Goal: Task Accomplishment & Management: Use online tool/utility

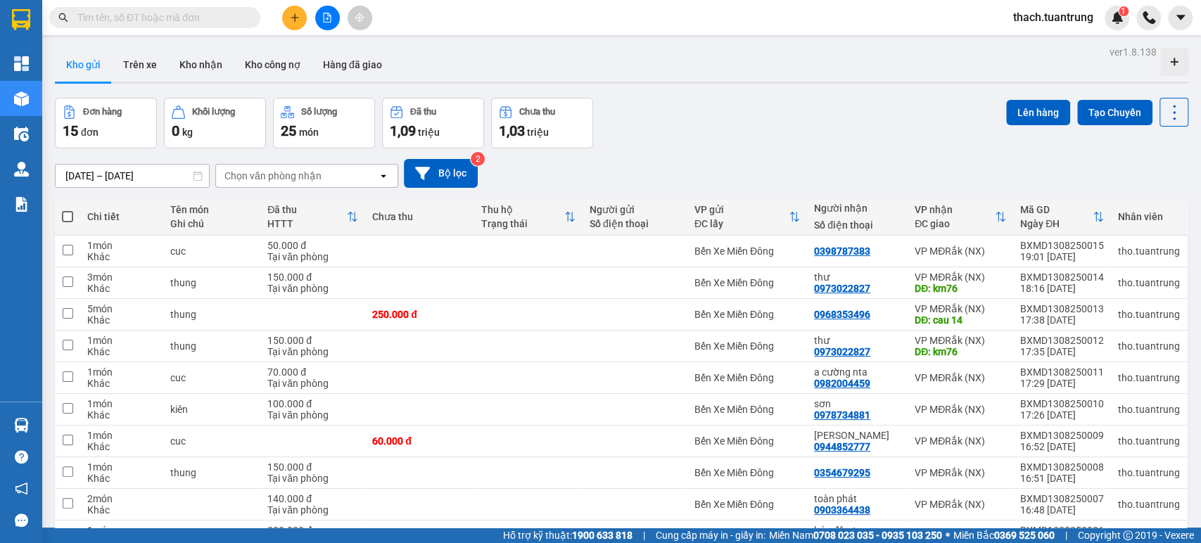
click at [289, 167] on div "Chọn văn phòng nhận" at bounding box center [297, 176] width 162 height 23
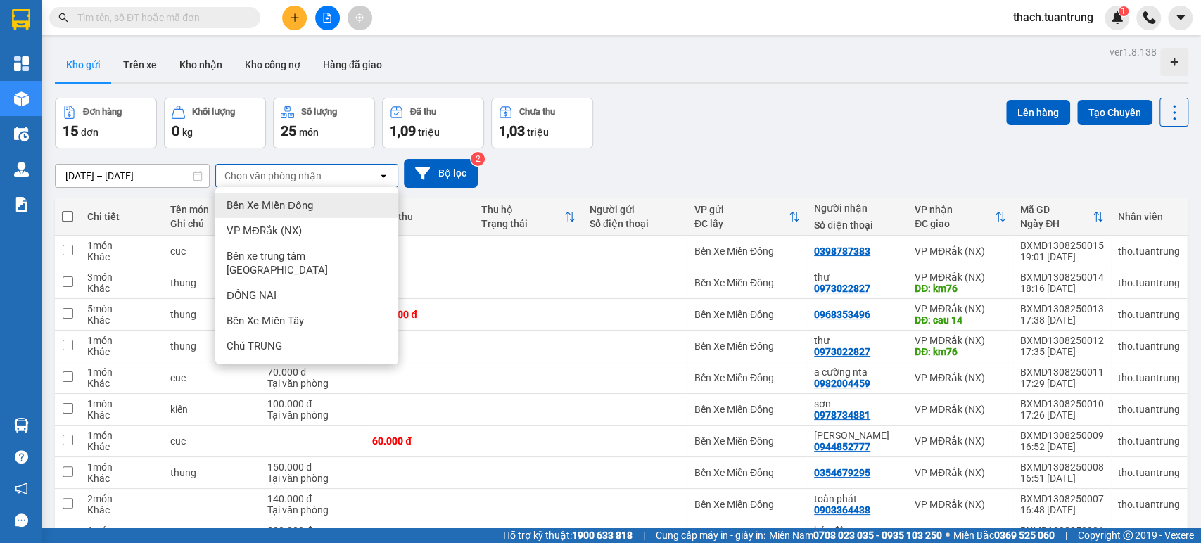
click at [312, 175] on div "Chọn văn phòng nhận" at bounding box center [272, 176] width 97 height 14
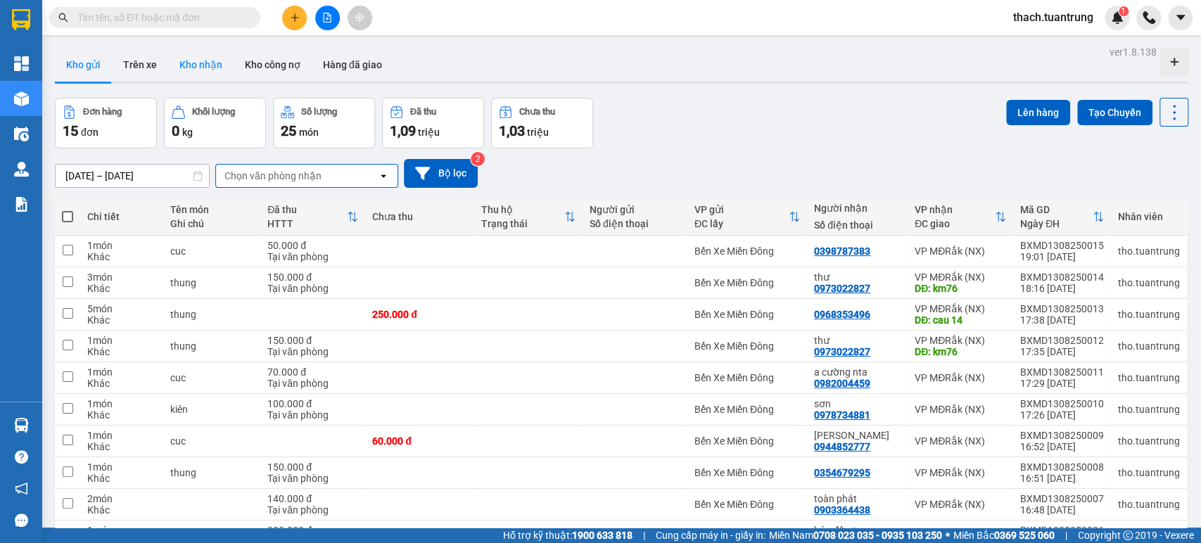
click at [211, 72] on button "Kho nhận" at bounding box center [200, 65] width 65 height 34
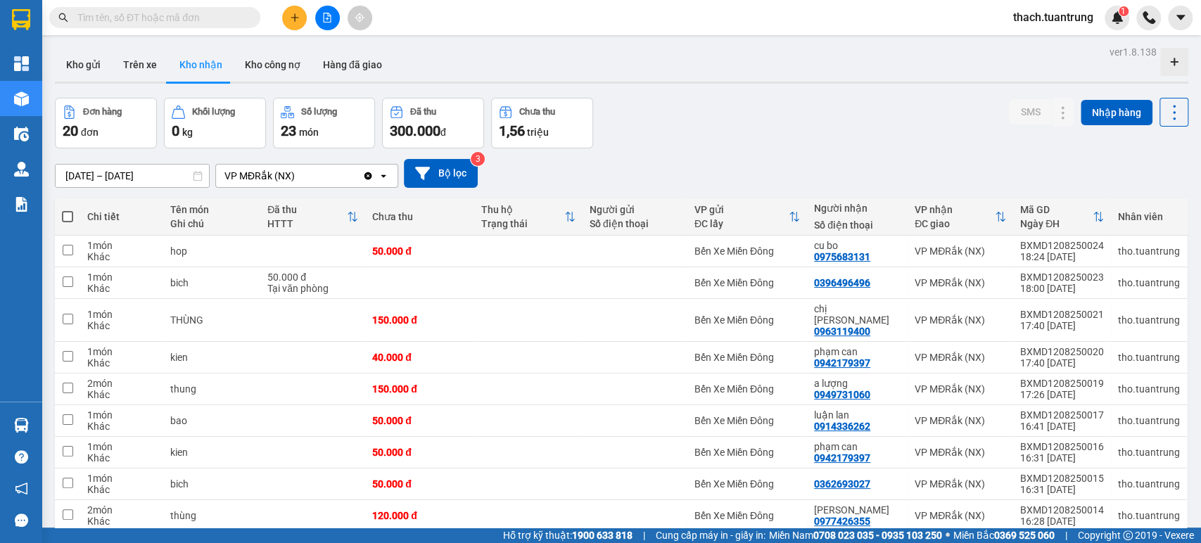
click at [281, 181] on div "VP MĐRắk (NX)" at bounding box center [259, 176] width 70 height 14
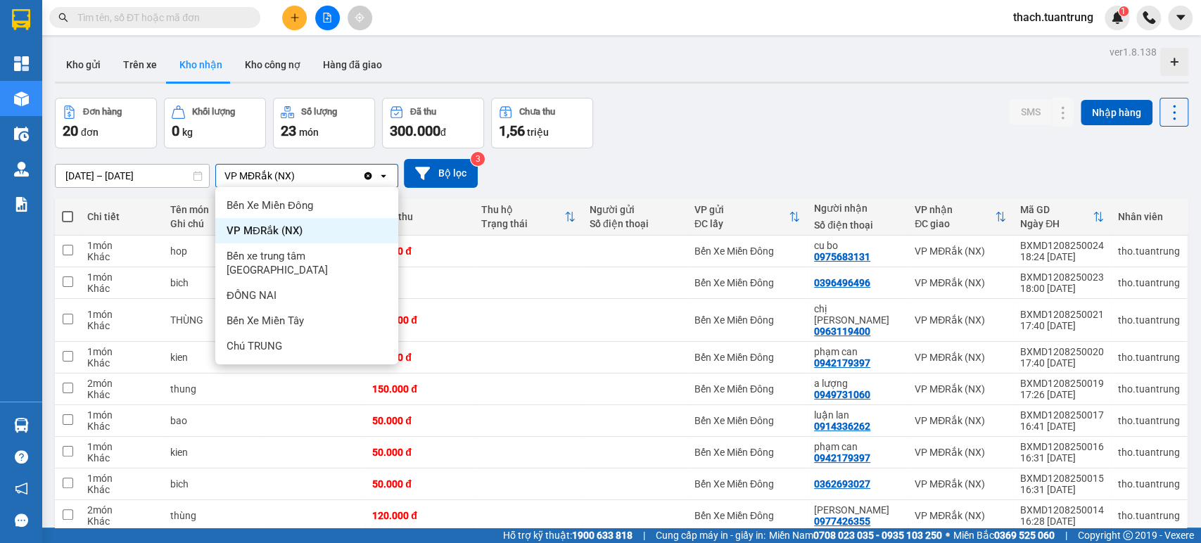
click at [376, 178] on div "Clear value open" at bounding box center [379, 176] width 35 height 23
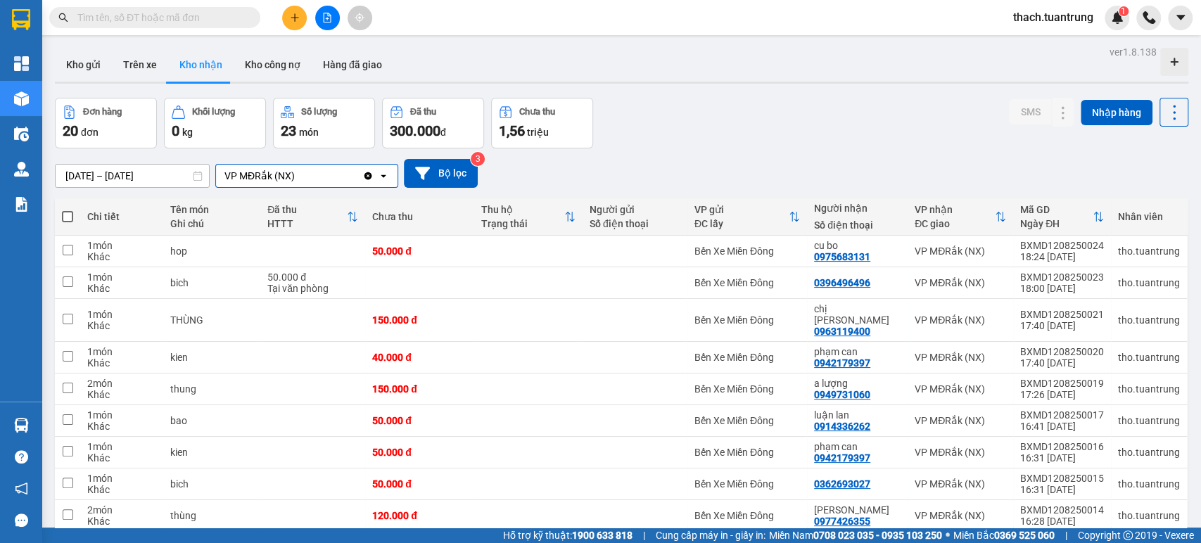
click at [317, 180] on div "VP MĐRắk (NX)" at bounding box center [289, 176] width 146 height 23
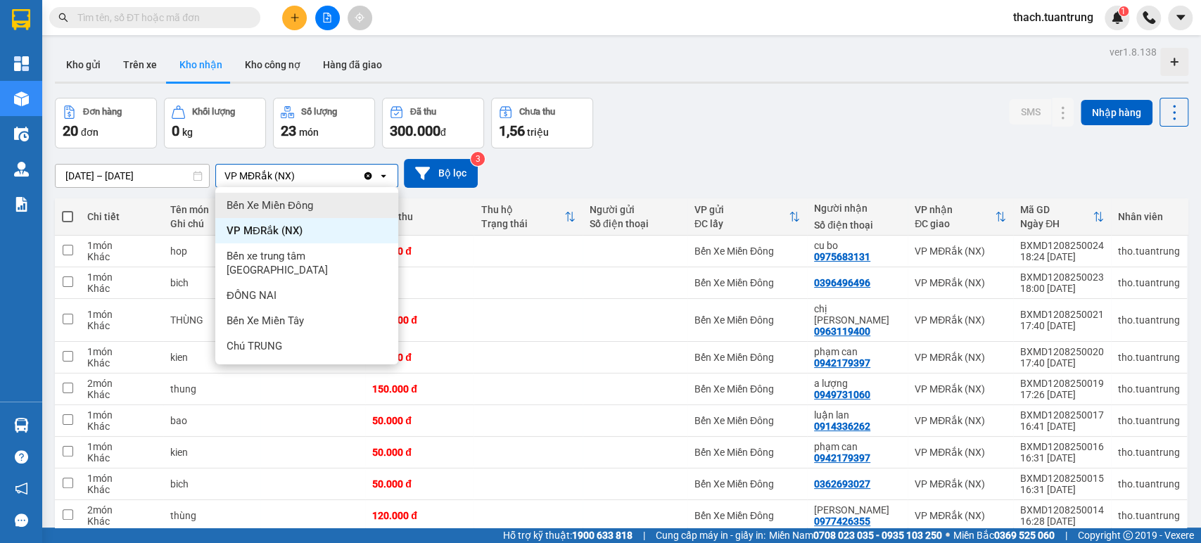
click at [276, 212] on div "Bến Xe Miền Đông" at bounding box center [306, 205] width 183 height 25
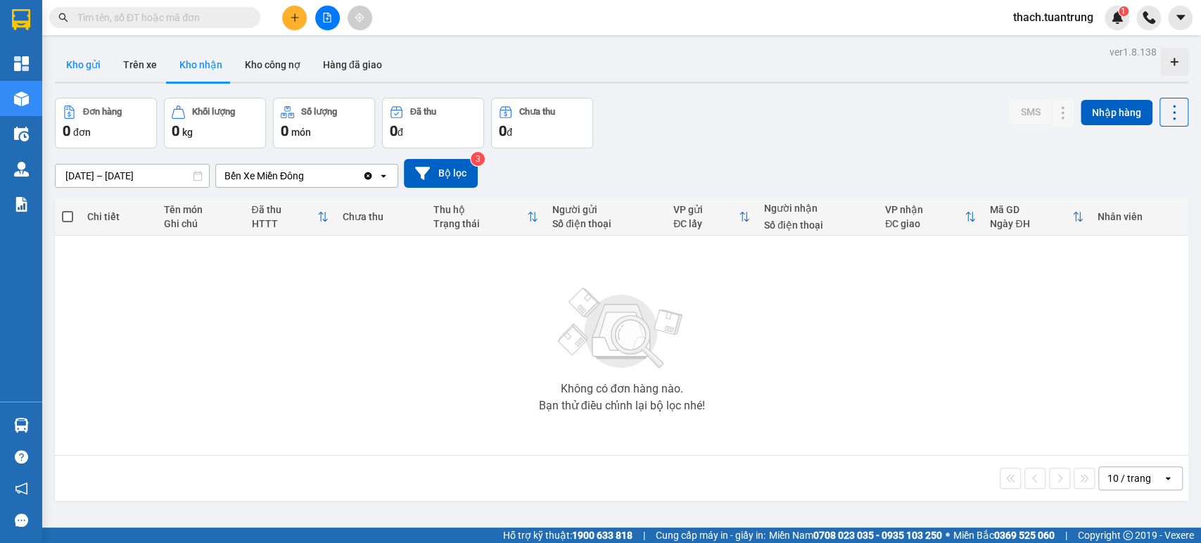
click at [91, 66] on button "Kho gửi" at bounding box center [83, 65] width 57 height 34
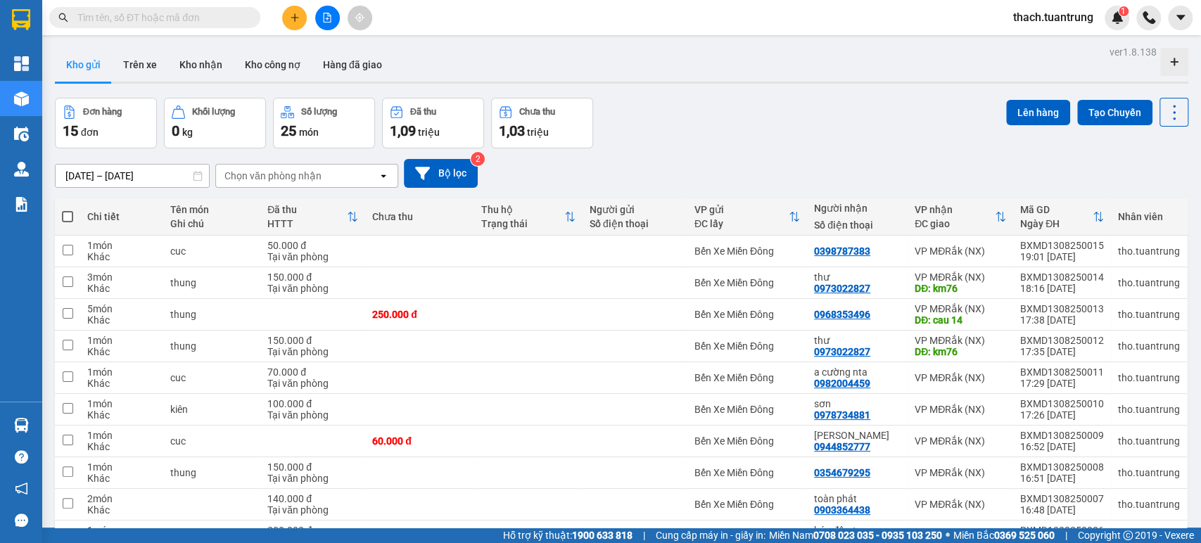
drag, startPoint x: 284, startPoint y: 171, endPoint x: 295, endPoint y: 185, distance: 18.0
click at [284, 170] on div "Chọn văn phòng nhận" at bounding box center [272, 176] width 97 height 14
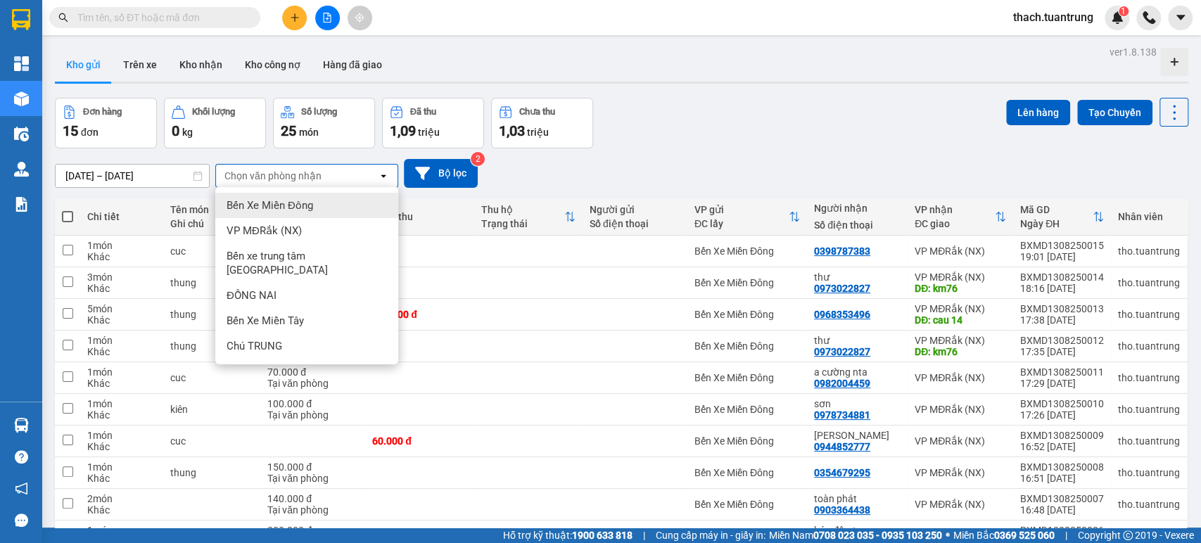
click at [285, 209] on span "Bến Xe Miền Đông" at bounding box center [270, 205] width 87 height 14
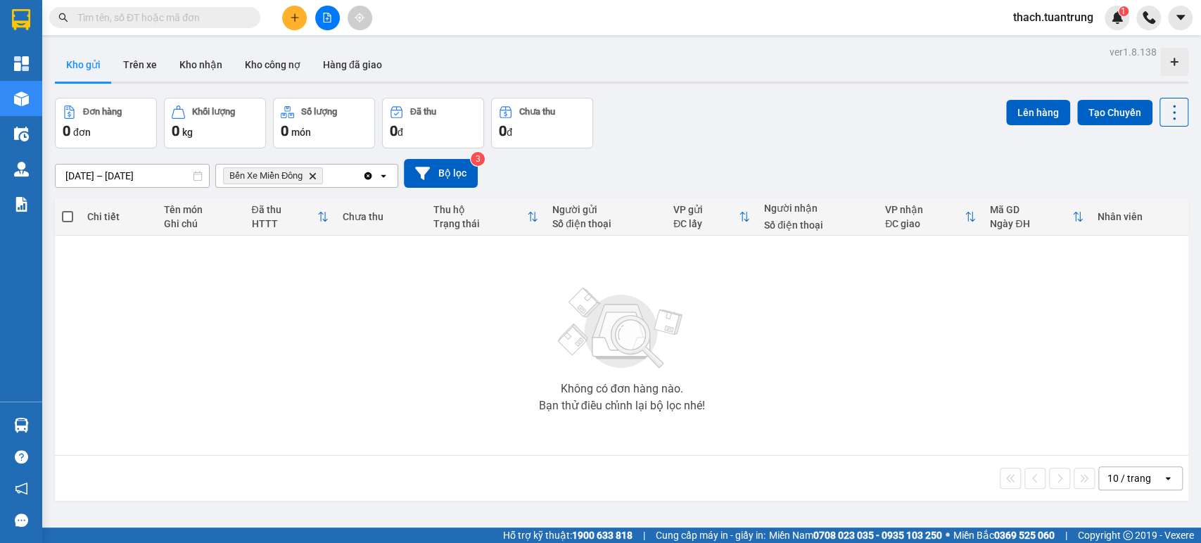
click at [315, 173] on icon "Delete" at bounding box center [312, 176] width 8 height 8
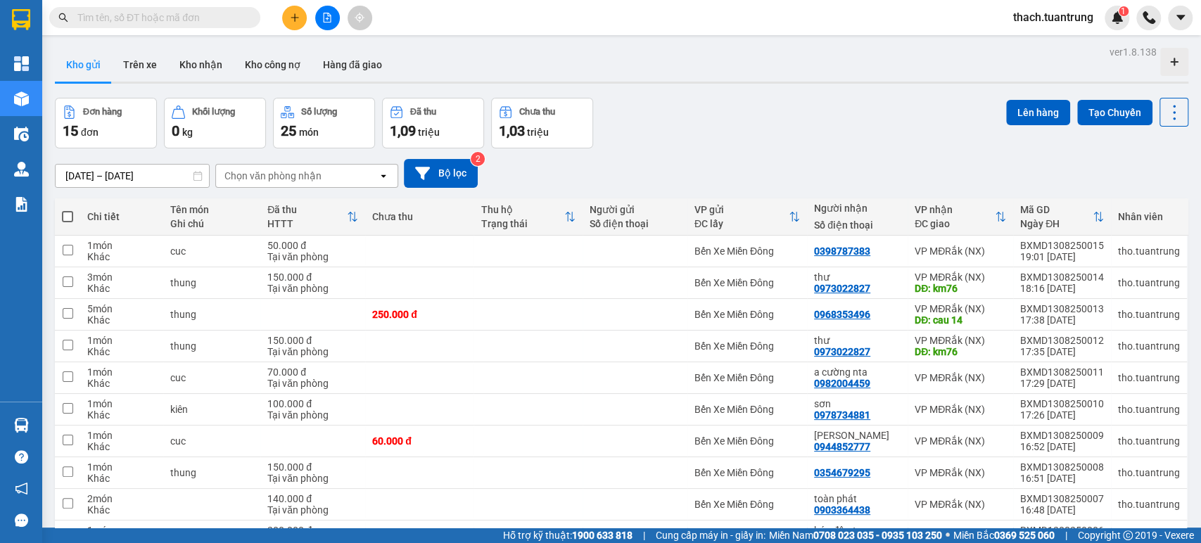
click at [276, 179] on div "Chọn văn phòng nhận" at bounding box center [272, 176] width 97 height 14
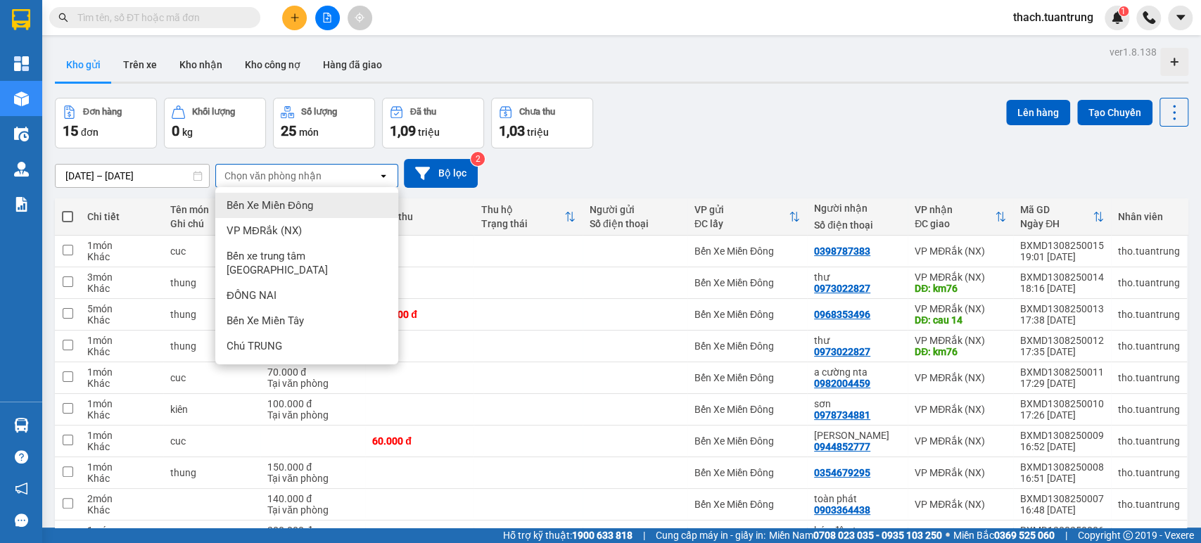
click at [276, 179] on div "Chọn văn phòng nhận" at bounding box center [272, 176] width 97 height 14
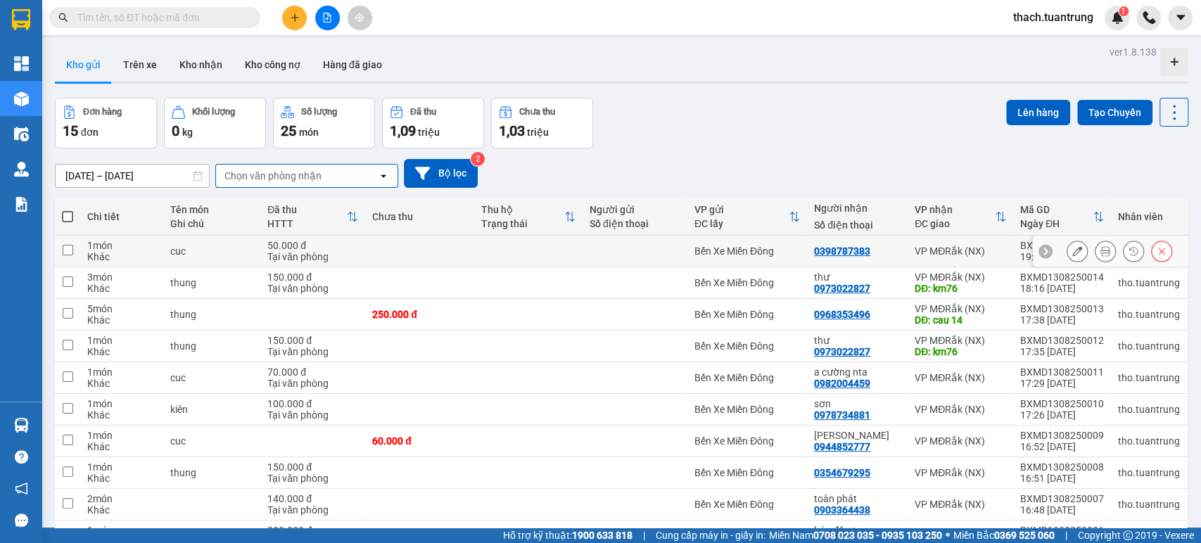
click at [706, 246] on div "Bến Xe Miền Đông" at bounding box center [747, 251] width 106 height 11
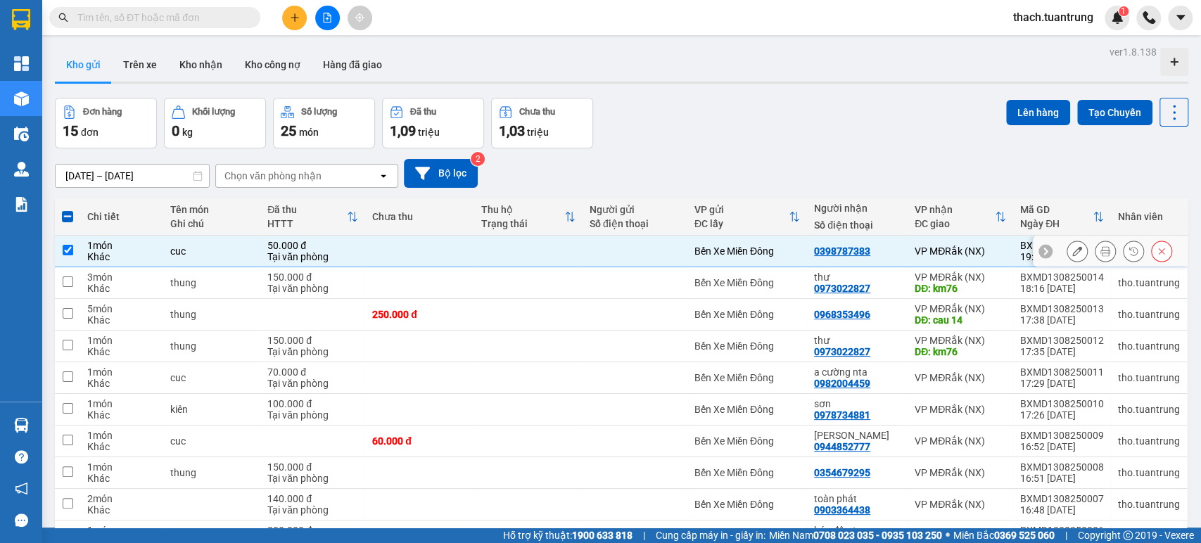
click at [720, 252] on div "Bến Xe Miền Đông" at bounding box center [747, 251] width 106 height 11
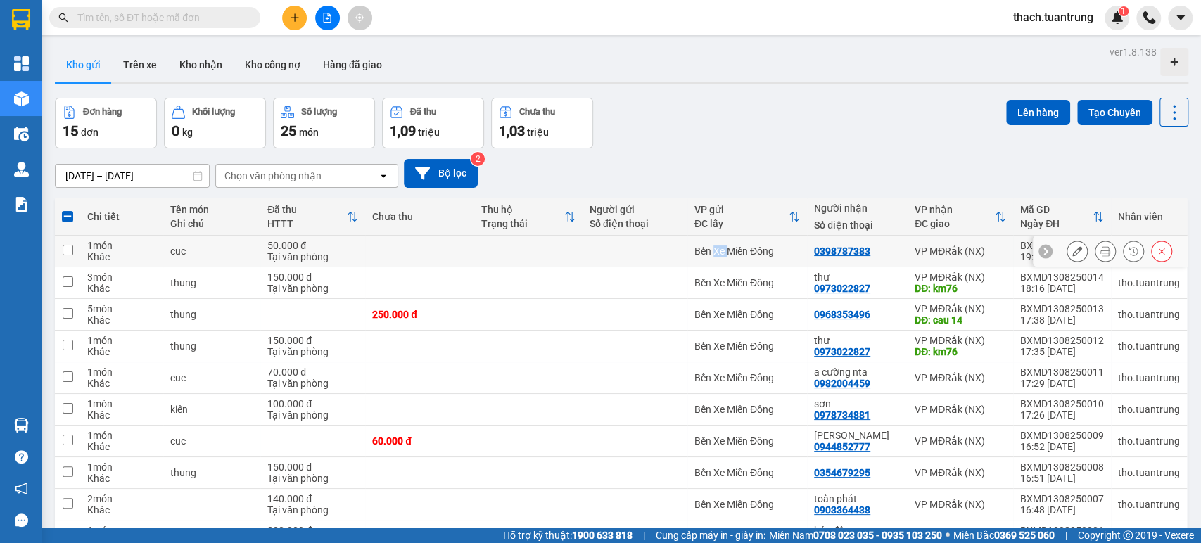
click at [720, 253] on div "Bến Xe Miền Đông" at bounding box center [747, 251] width 106 height 11
checkbox input "true"
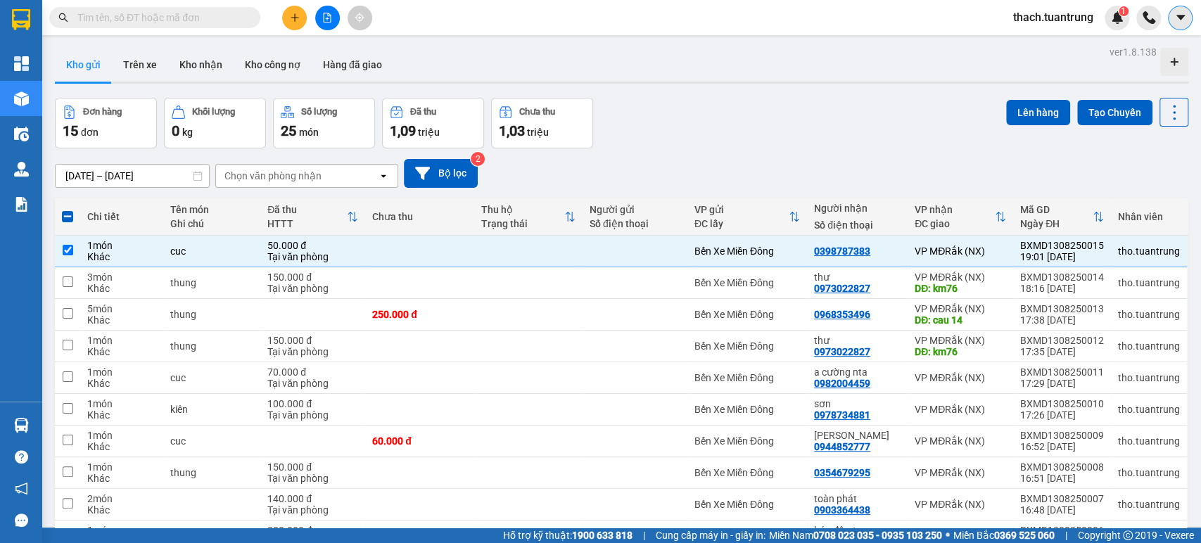
click at [1174, 18] on icon "caret-down" at bounding box center [1180, 17] width 13 height 13
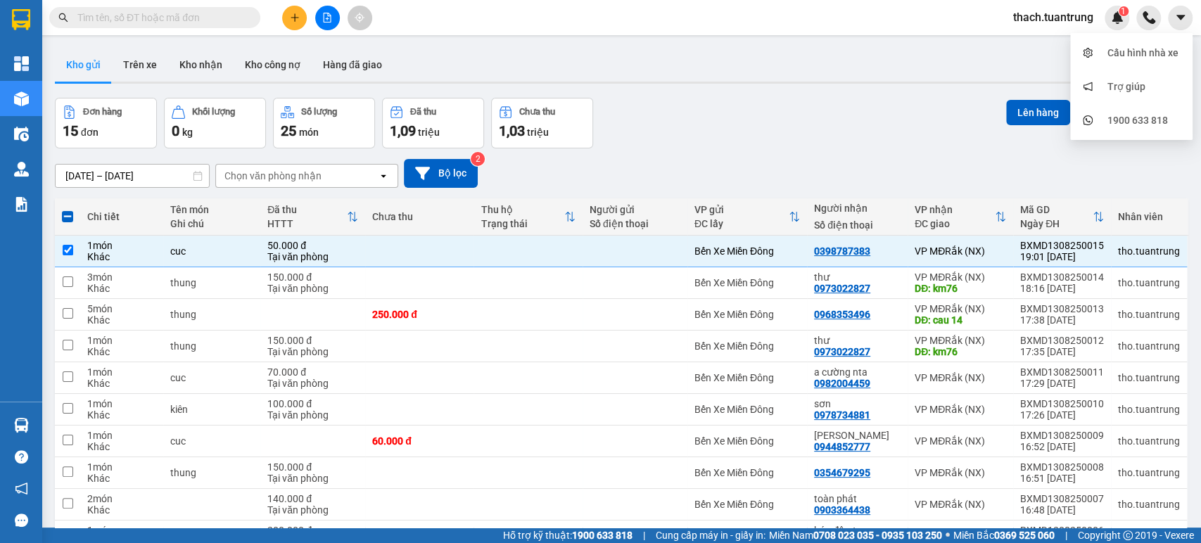
click at [1073, 9] on span "thach.tuantrung" at bounding box center [1053, 17] width 103 height 18
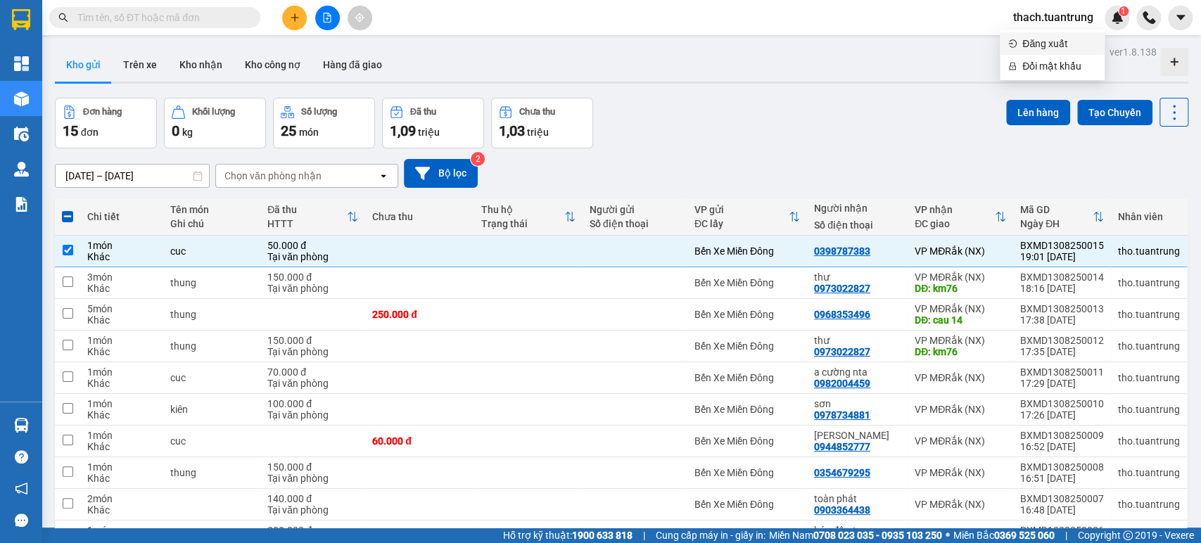
click at [1035, 46] on span "Đăng xuất" at bounding box center [1059, 43] width 74 height 15
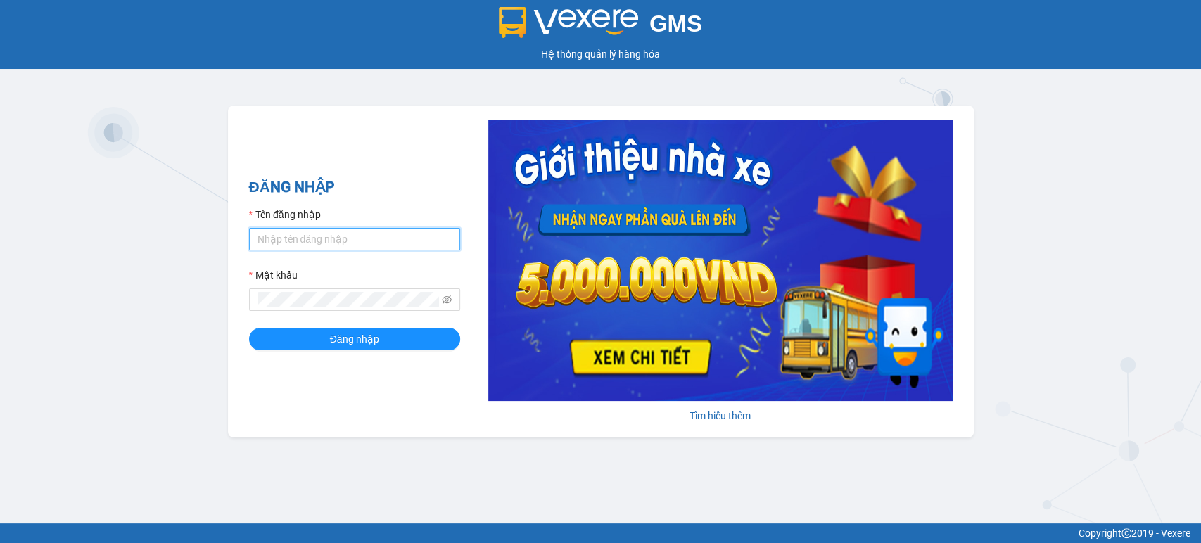
type input "trungg.tuantrung"
drag, startPoint x: 371, startPoint y: 237, endPoint x: 124, endPoint y: 257, distance: 247.8
click at [179, 257] on div "GMS Hệ thống quản lý hàng hóa ĐĂNG NHẬP Tên đăng nhập trungg.tuantrung Mật khẩu…" at bounding box center [600, 261] width 1201 height 523
click at [312, 343] on button "Đăng nhập" at bounding box center [354, 339] width 211 height 23
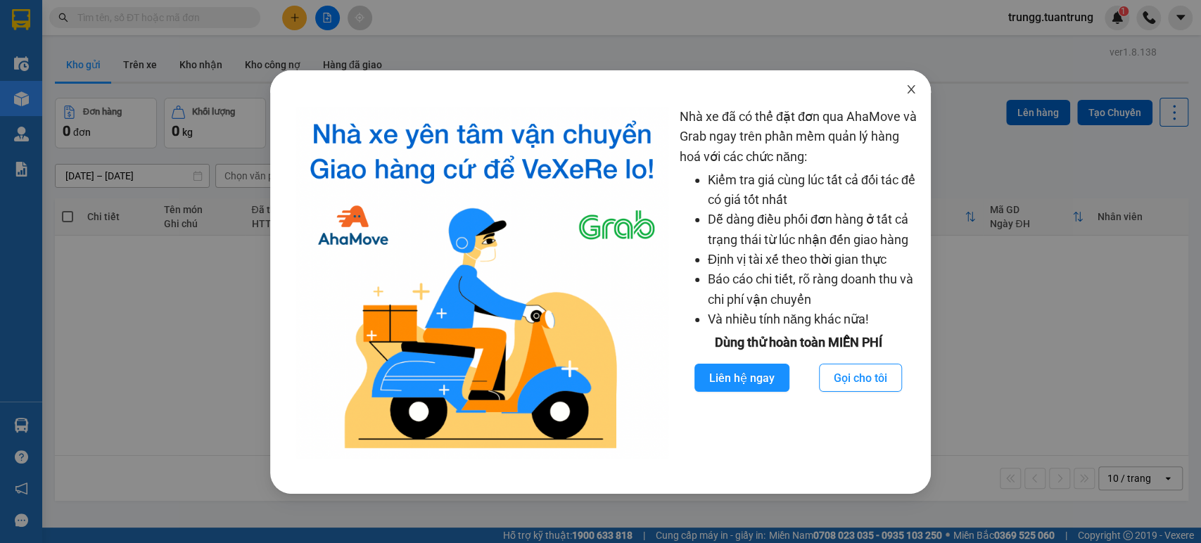
click at [910, 94] on icon "close" at bounding box center [910, 89] width 11 height 11
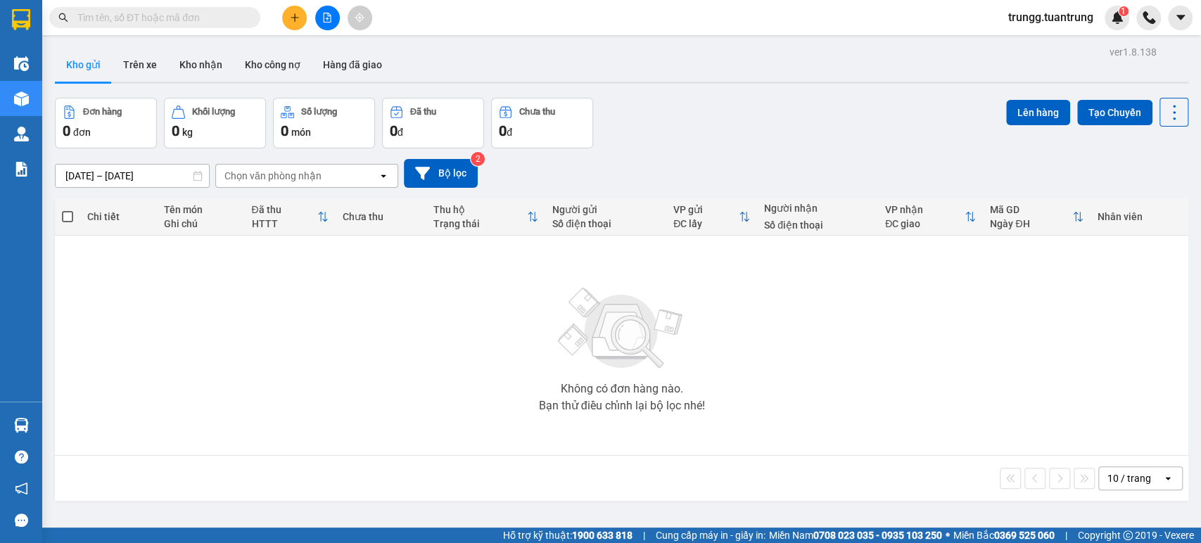
click at [89, 65] on button "Kho gửi" at bounding box center [83, 65] width 57 height 34
click at [151, 179] on input "[DATE] – [DATE]" at bounding box center [132, 176] width 153 height 23
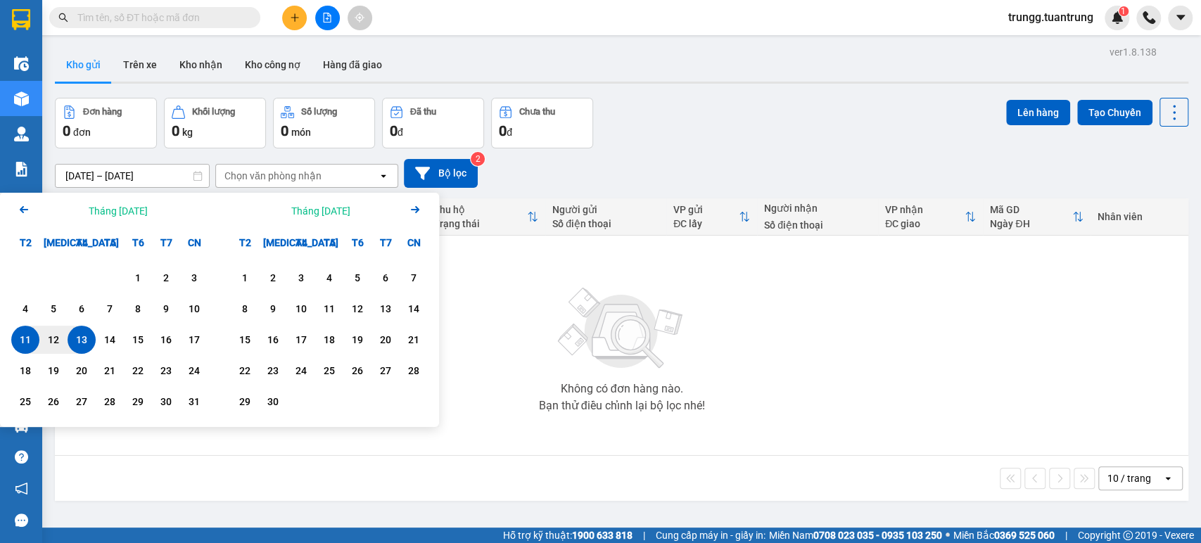
click at [76, 335] on div "13" at bounding box center [82, 339] width 20 height 17
click at [86, 336] on div "13" at bounding box center [82, 339] width 20 height 17
type input "[DATE] – [DATE]"
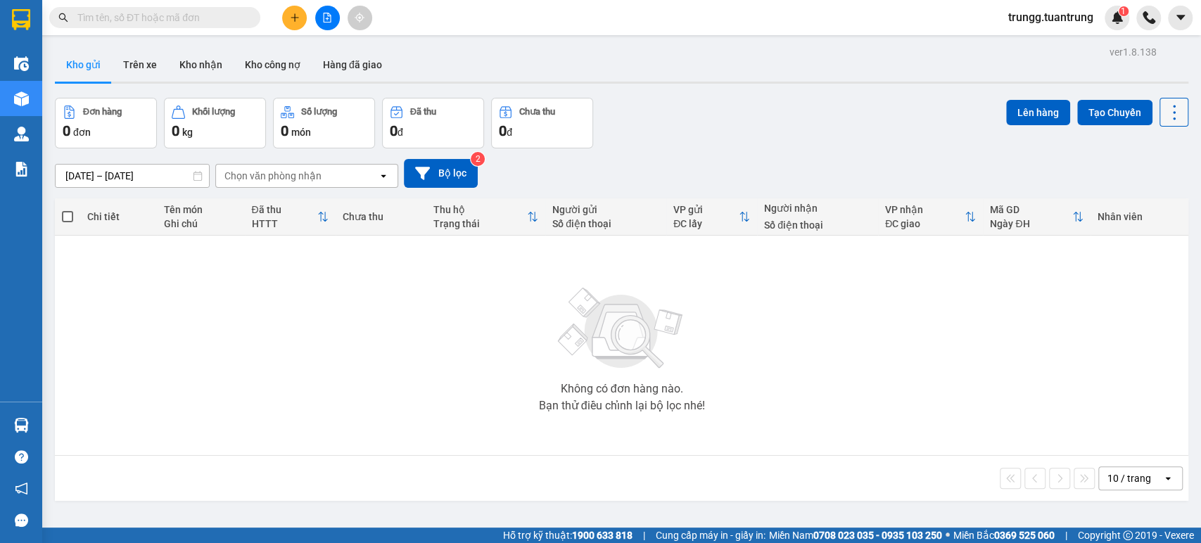
click at [1164, 108] on icon at bounding box center [1174, 113] width 20 height 20
click at [1164, 116] on icon at bounding box center [1174, 113] width 20 height 20
click at [1164, 117] on icon at bounding box center [1174, 113] width 20 height 20
click at [1136, 153] on span "Quét đơn" at bounding box center [1142, 150] width 41 height 14
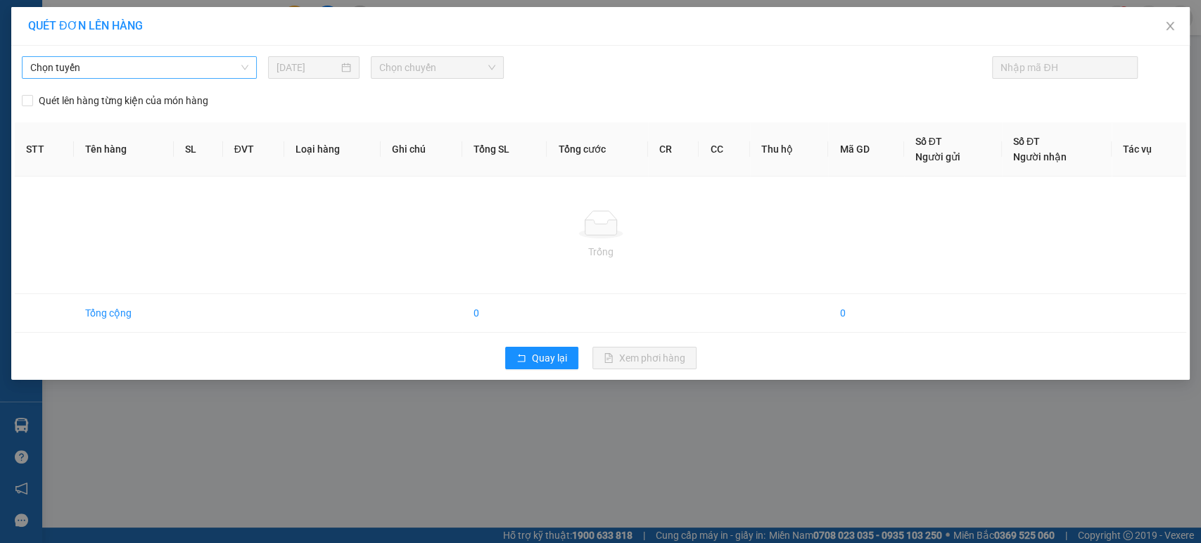
click at [219, 72] on span "Chọn tuyến" at bounding box center [139, 67] width 218 height 21
click at [219, 75] on span "Chọn tuyến" at bounding box center [139, 67] width 218 height 21
click at [234, 68] on span "Chọn tuyến" at bounding box center [139, 67] width 218 height 21
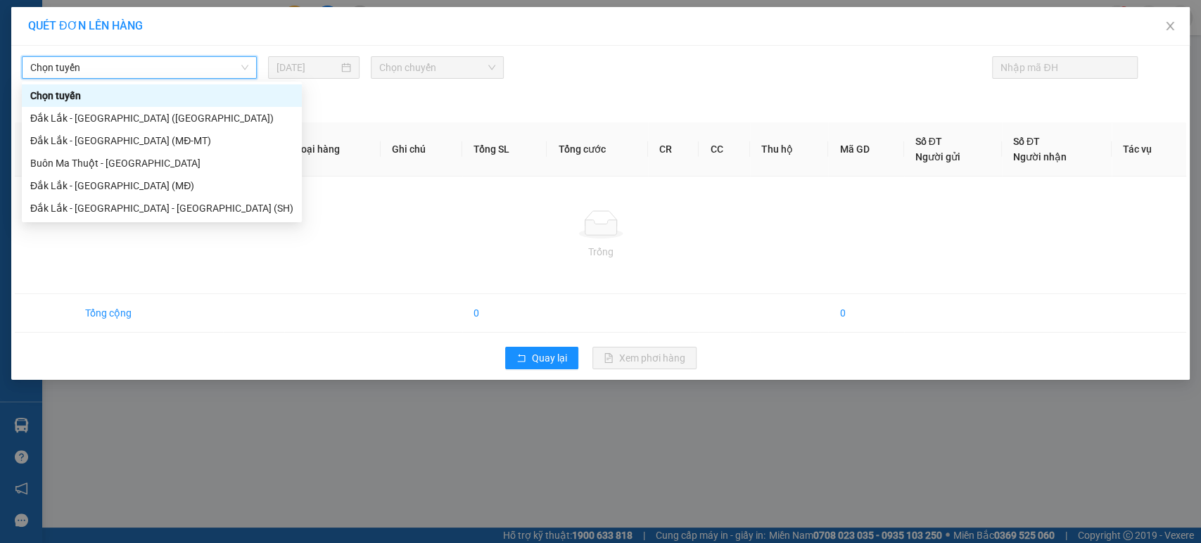
click at [234, 68] on span "Chọn tuyến" at bounding box center [139, 67] width 218 height 21
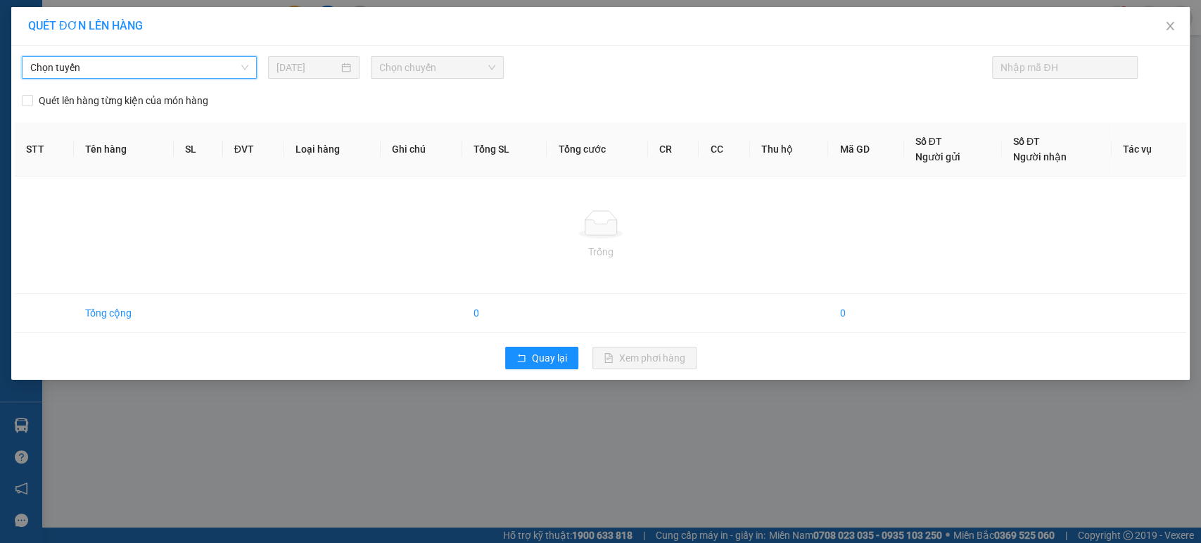
click at [442, 68] on span "Chọn chuyến" at bounding box center [436, 67] width 115 height 21
click at [1165, 32] on span "Close" at bounding box center [1169, 26] width 39 height 39
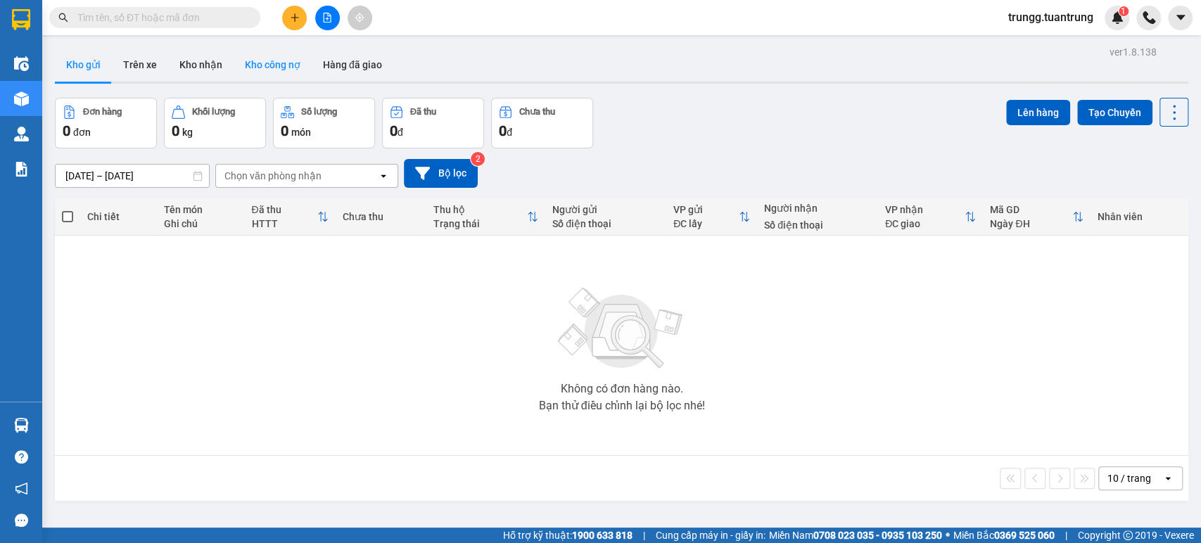
click at [298, 63] on button "Kho công nợ" at bounding box center [273, 65] width 78 height 34
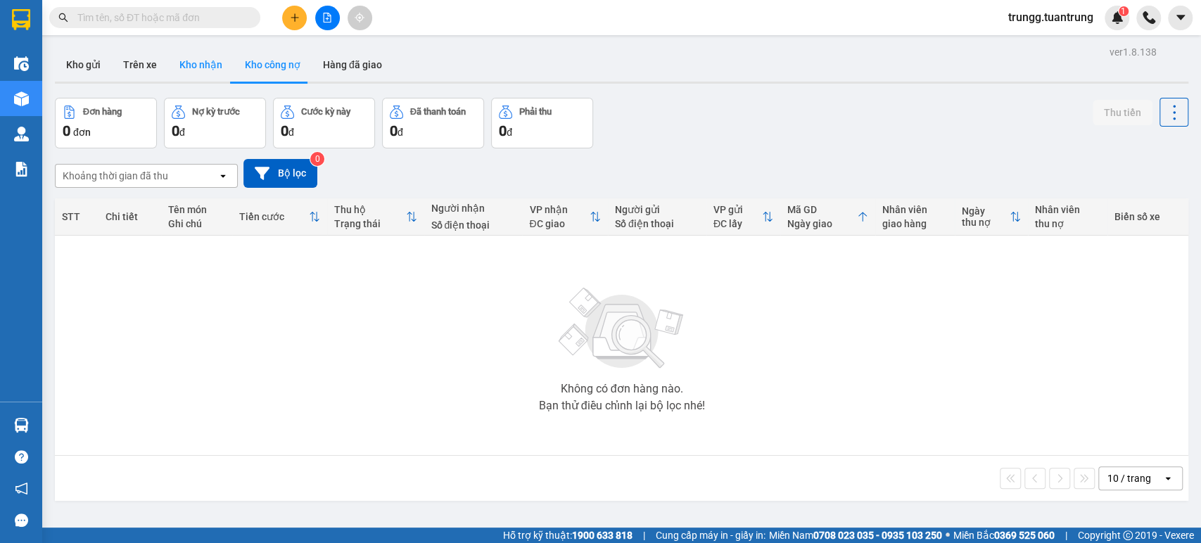
click at [217, 70] on button "Kho nhận" at bounding box center [200, 65] width 65 height 34
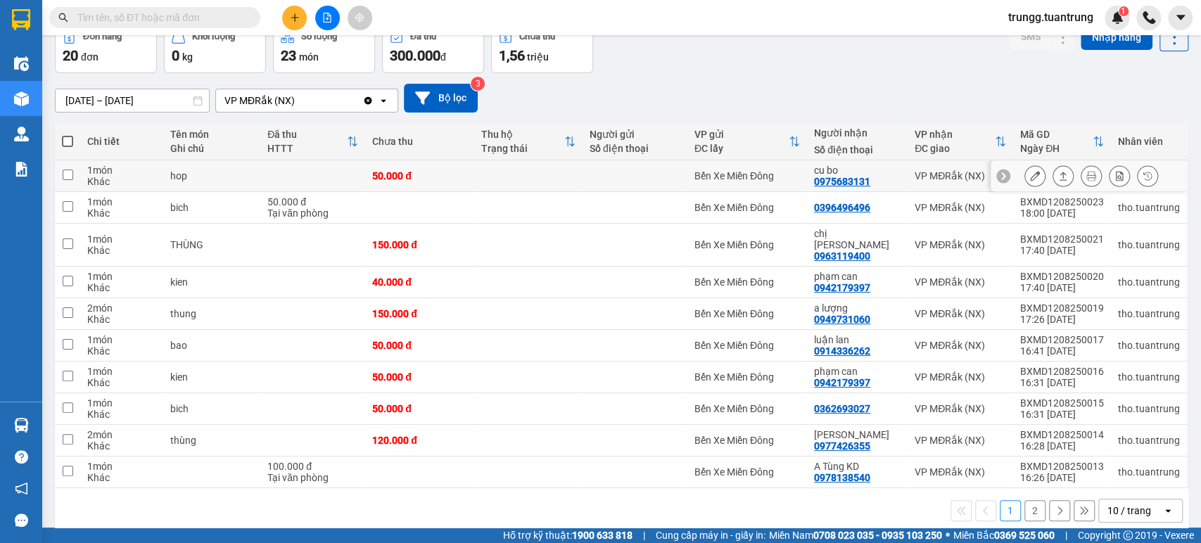
scroll to position [80, 0]
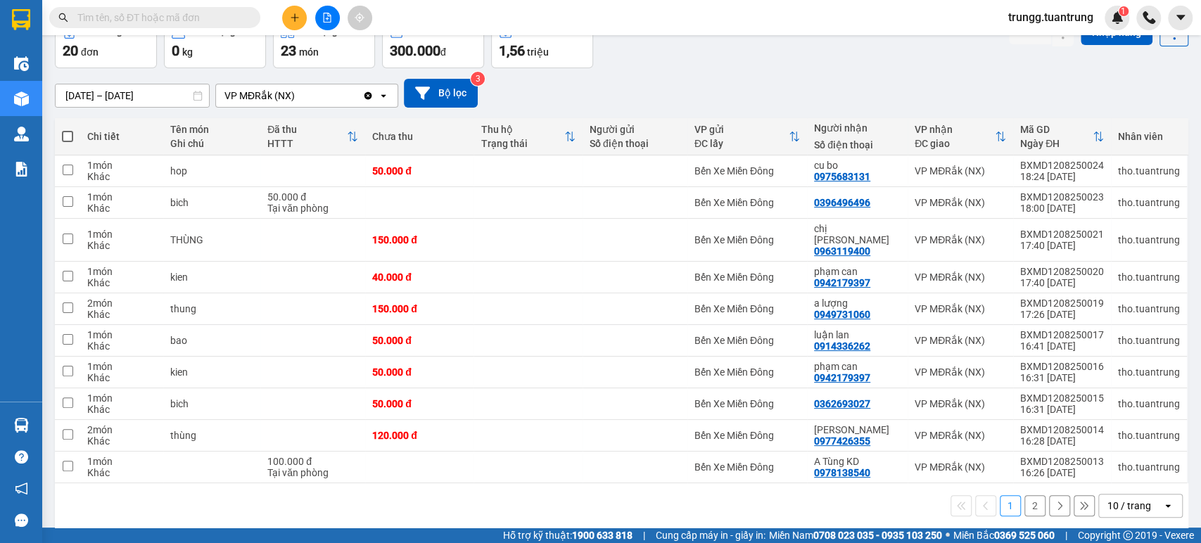
click at [1028, 495] on button "2" at bounding box center [1034, 505] width 21 height 21
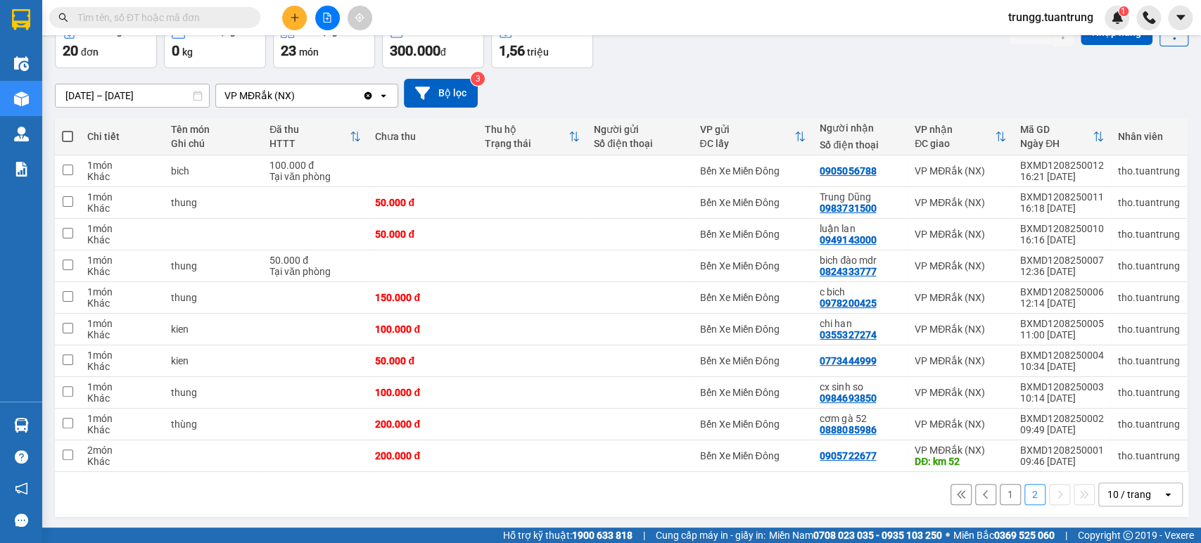
click at [1003, 499] on button "1" at bounding box center [1010, 494] width 21 height 21
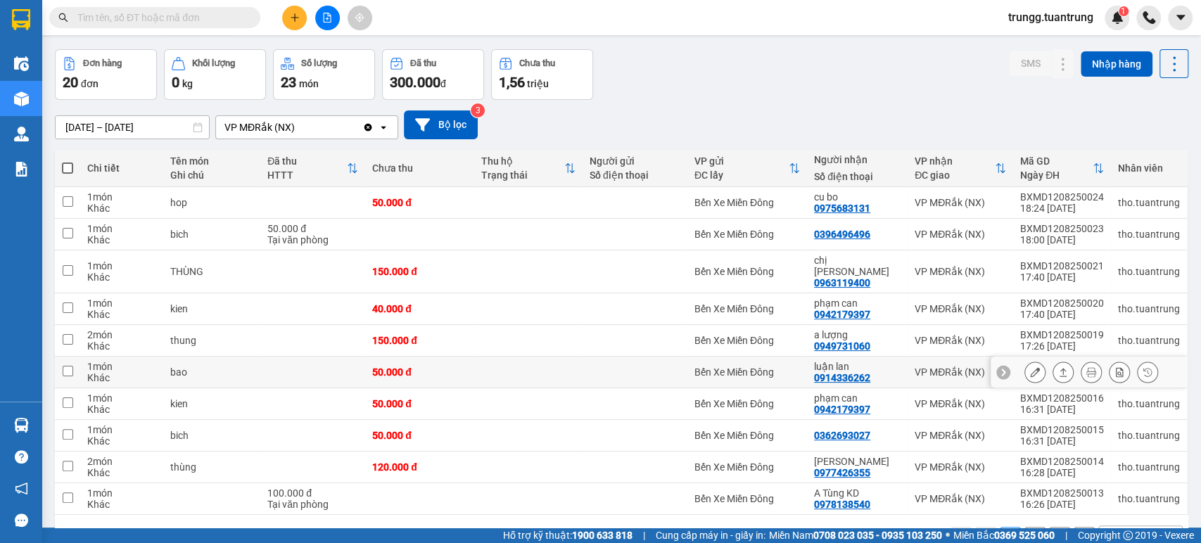
scroll to position [0, 0]
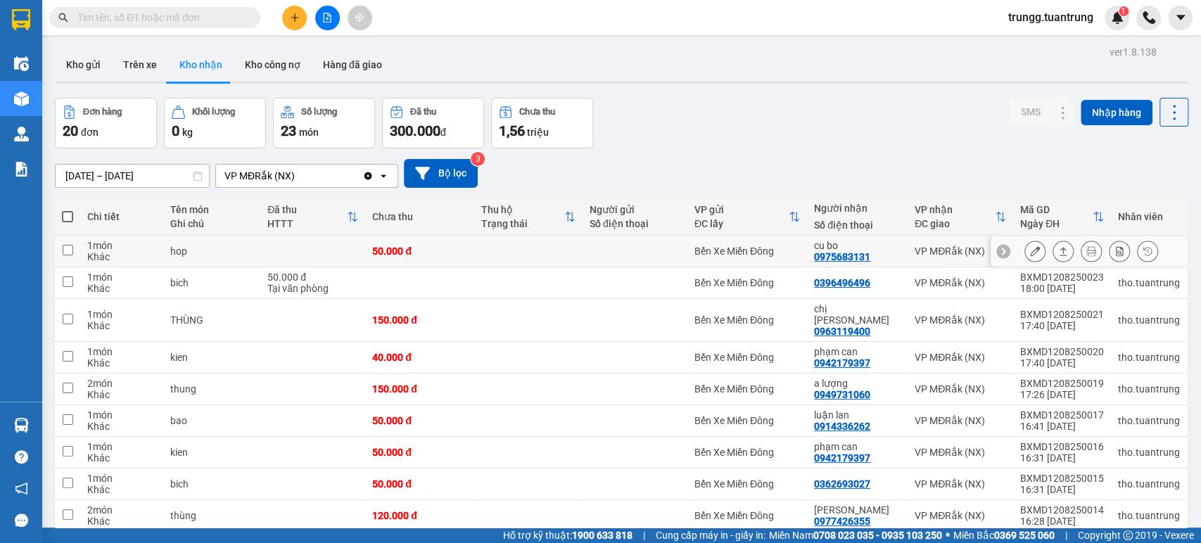
click at [748, 256] on div "Bến Xe Miền Đông" at bounding box center [747, 251] width 106 height 11
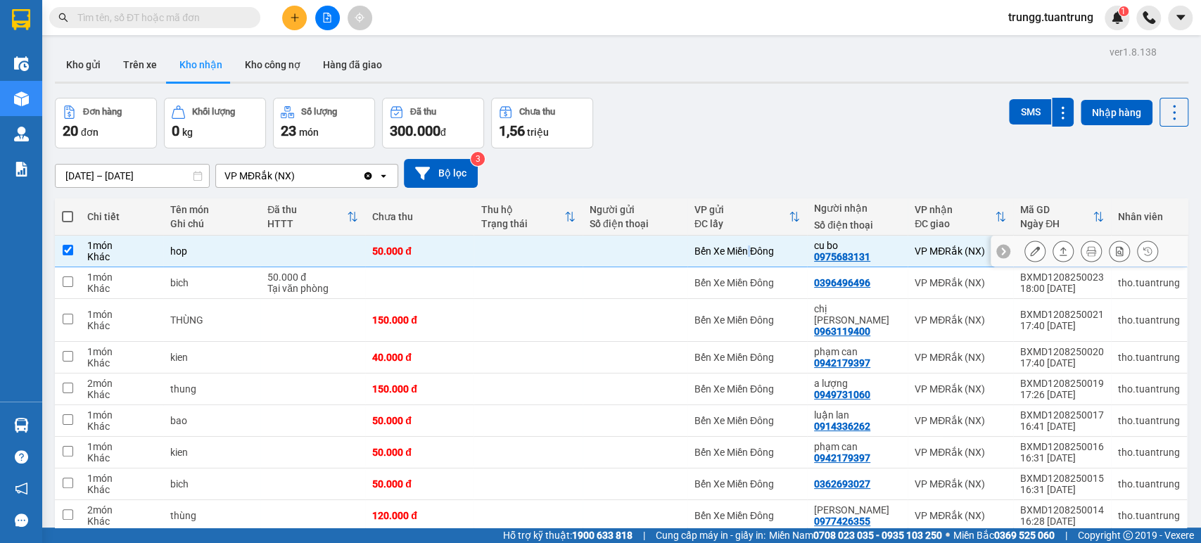
click at [748, 255] on div "Bến Xe Miền Đông" at bounding box center [747, 251] width 106 height 11
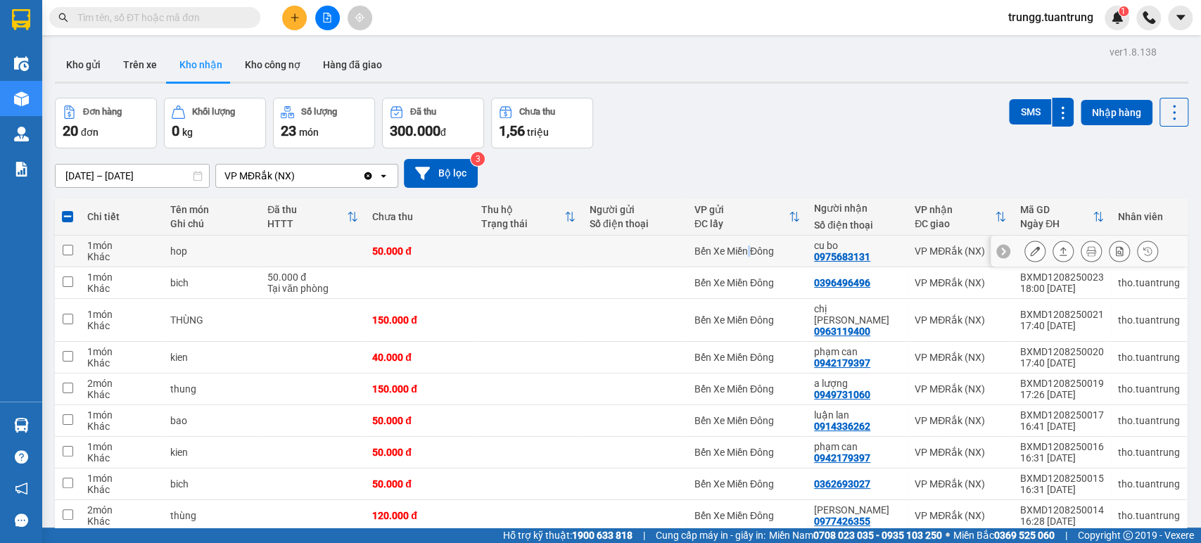
checkbox input "false"
click at [1166, 108] on icon at bounding box center [1174, 113] width 20 height 20
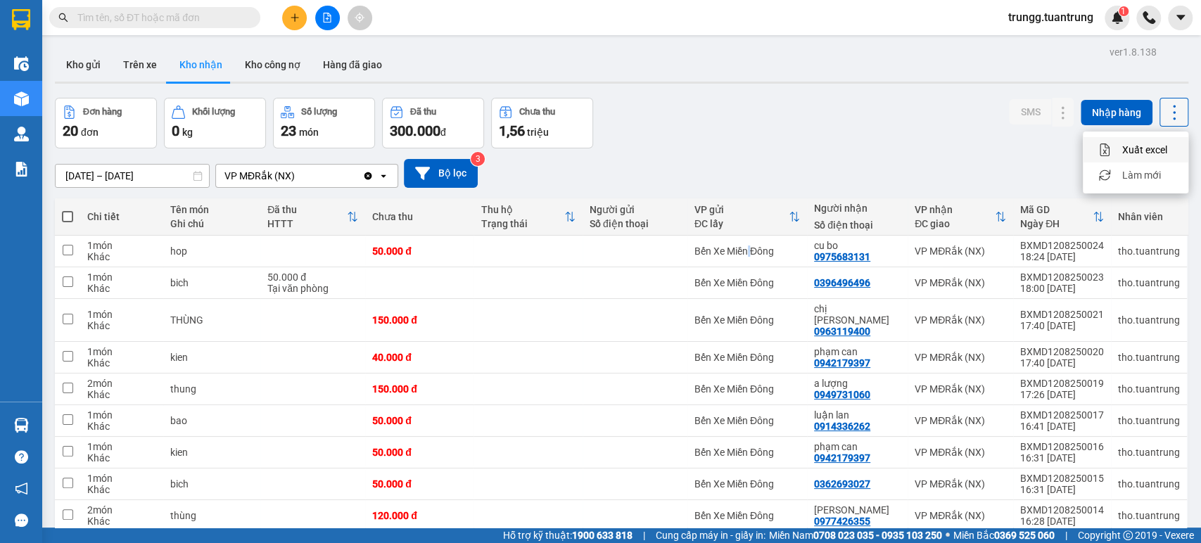
click at [1166, 108] on icon at bounding box center [1174, 113] width 20 height 20
click at [380, 172] on icon "open" at bounding box center [383, 175] width 11 height 11
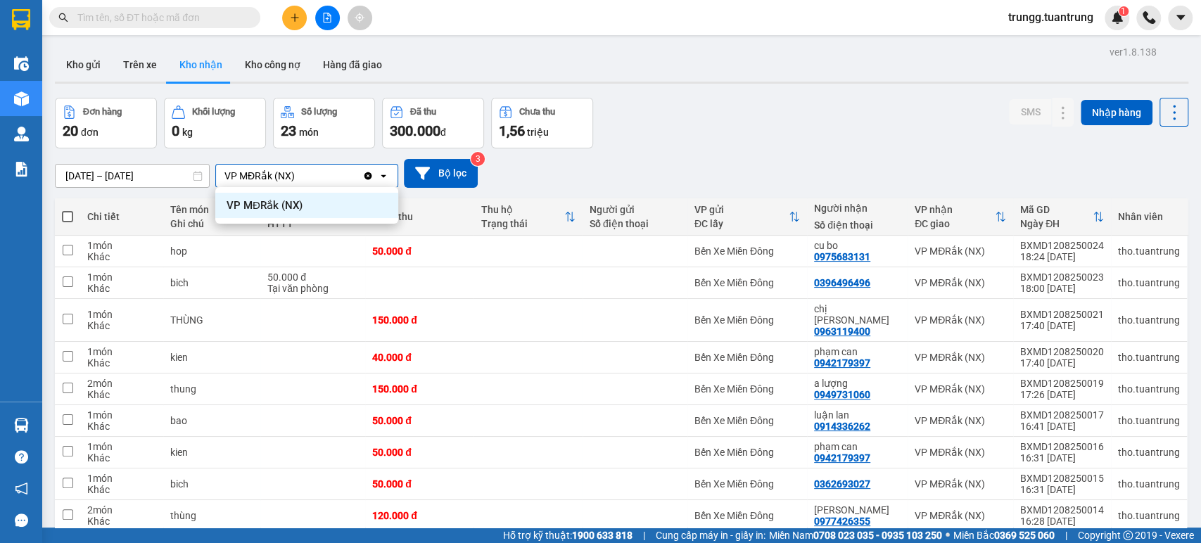
click at [380, 172] on icon "open" at bounding box center [383, 175] width 11 height 11
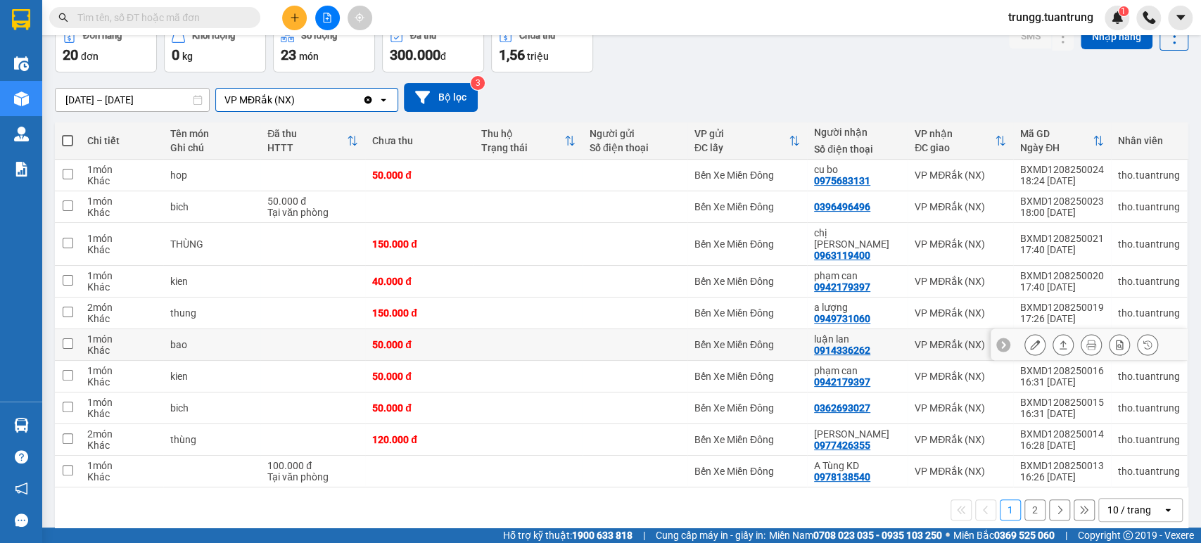
scroll to position [80, 0]
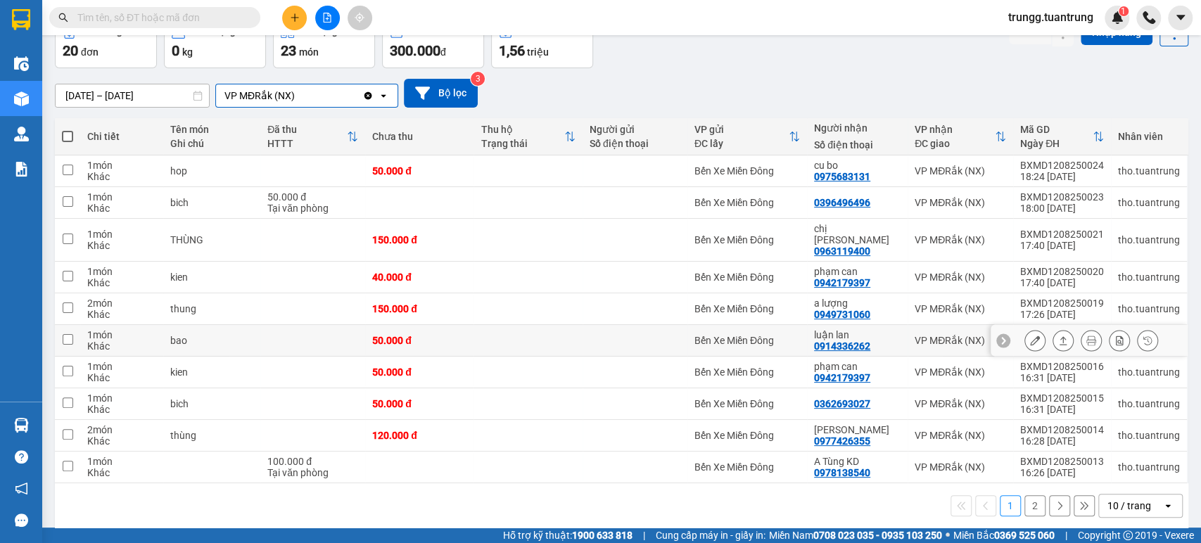
click at [392, 335] on div "50.000 đ" at bounding box center [419, 340] width 94 height 11
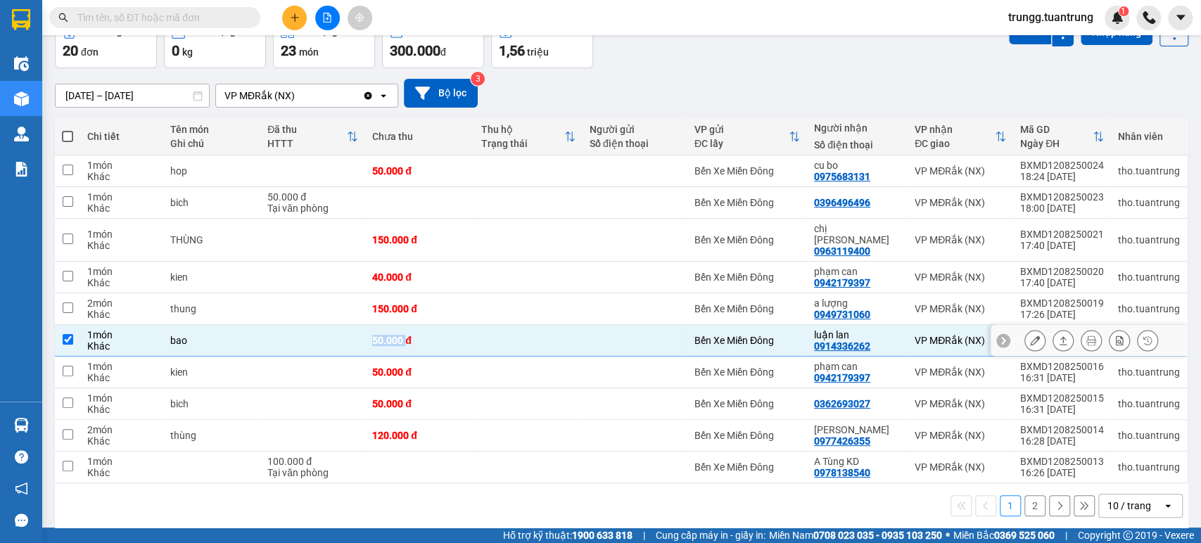
click at [392, 335] on div "50.000 đ" at bounding box center [419, 340] width 94 height 11
checkbox input "false"
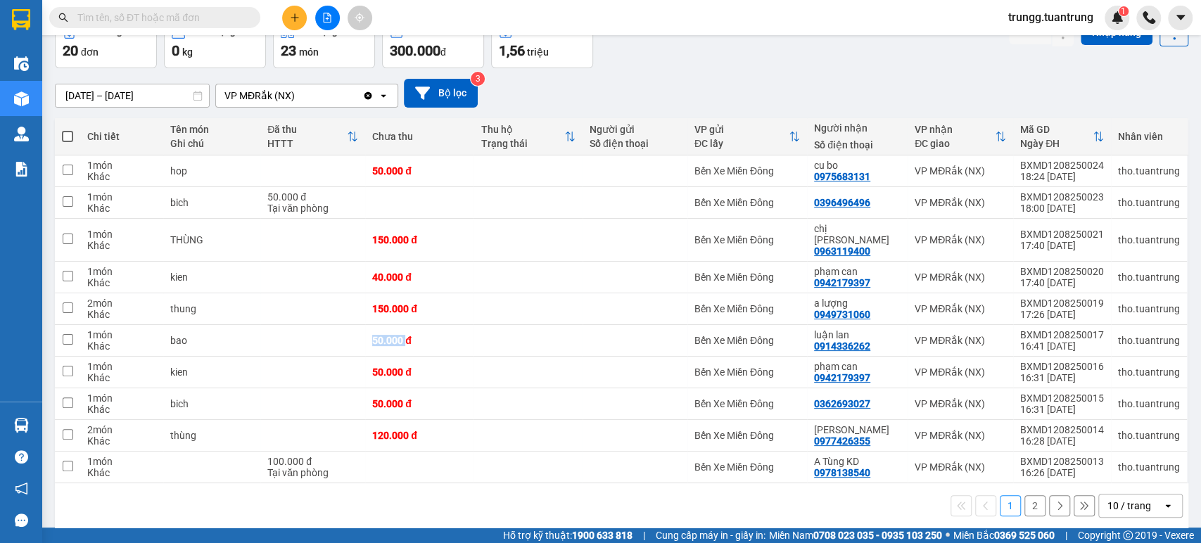
click at [1080, 502] on icon at bounding box center [1084, 506] width 8 height 8
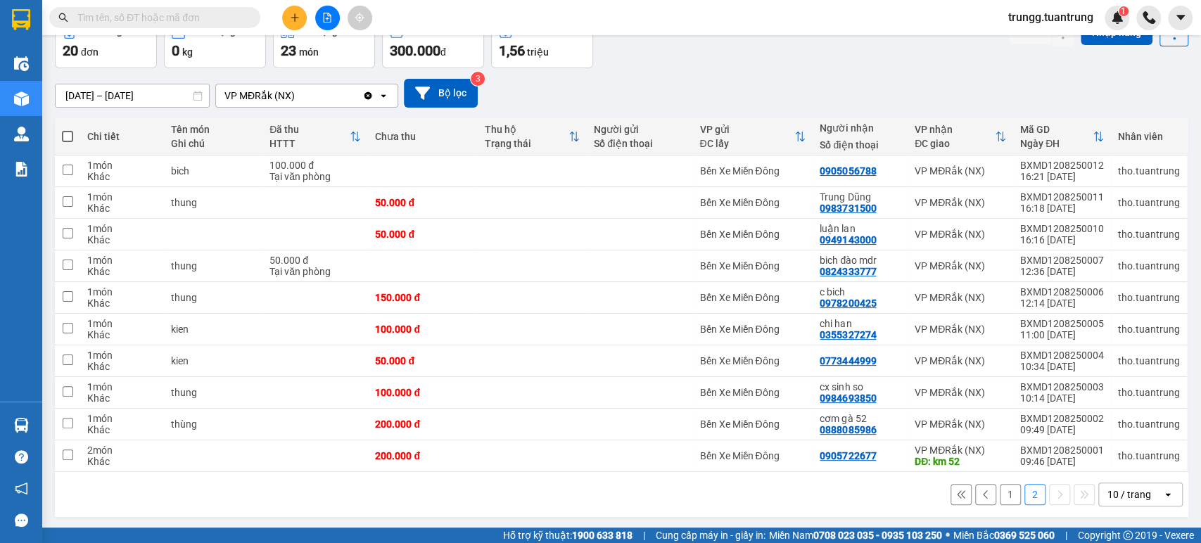
click at [956, 495] on icon at bounding box center [961, 495] width 10 height 10
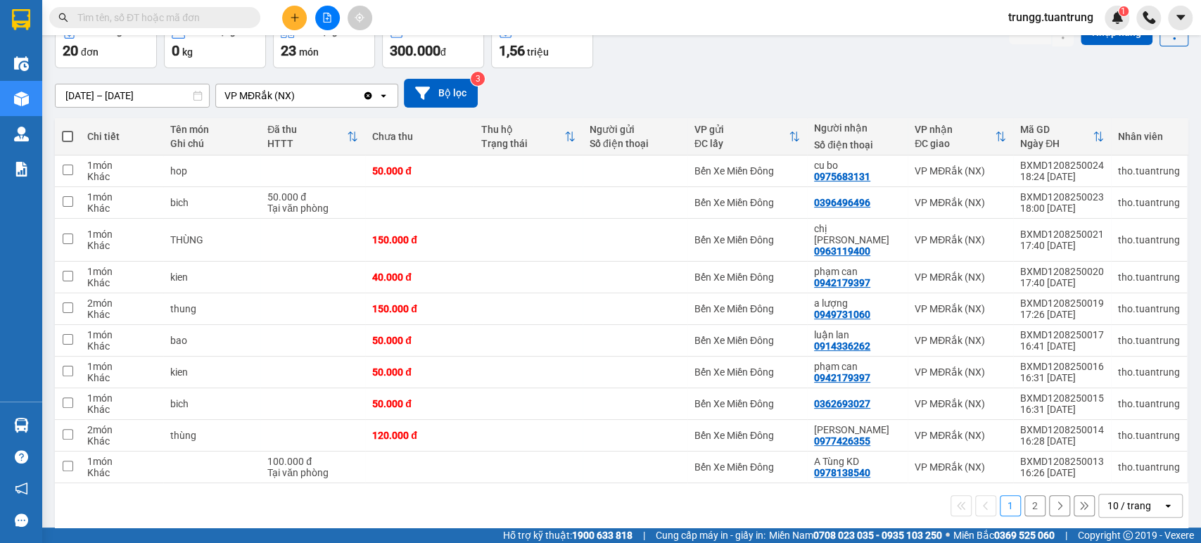
click at [1144, 495] on div "10 / trang" at bounding box center [1130, 506] width 63 height 23
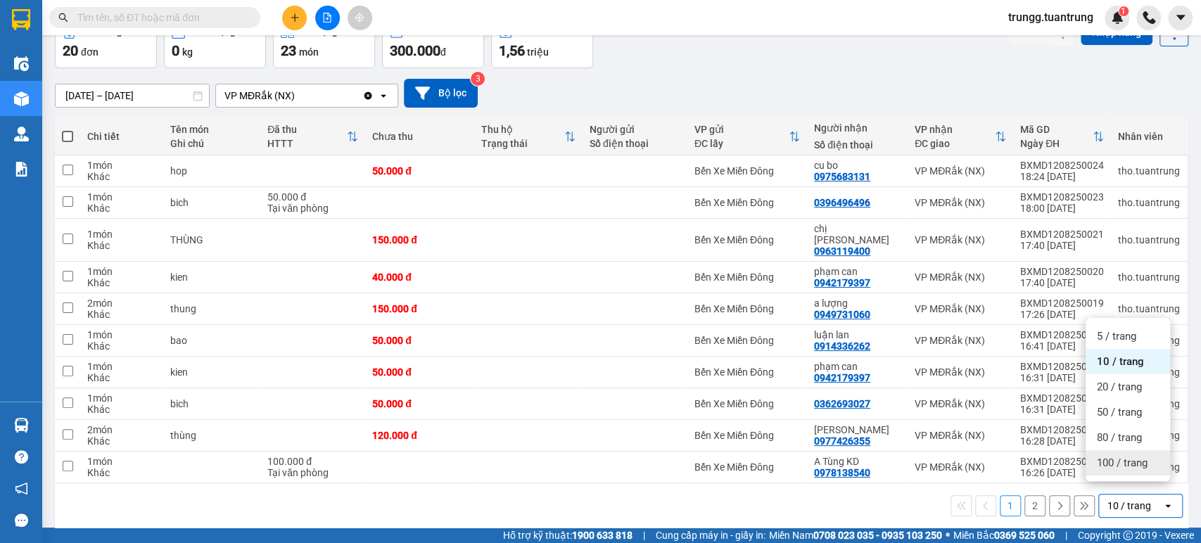
click at [1118, 469] on span "100 / trang" at bounding box center [1122, 463] width 51 height 14
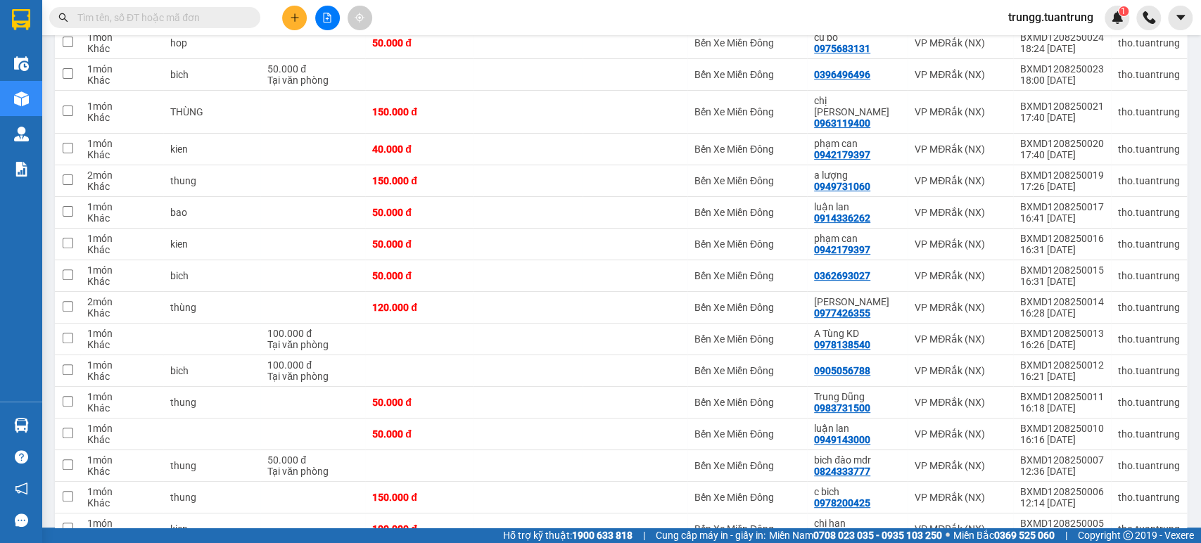
scroll to position [0, 0]
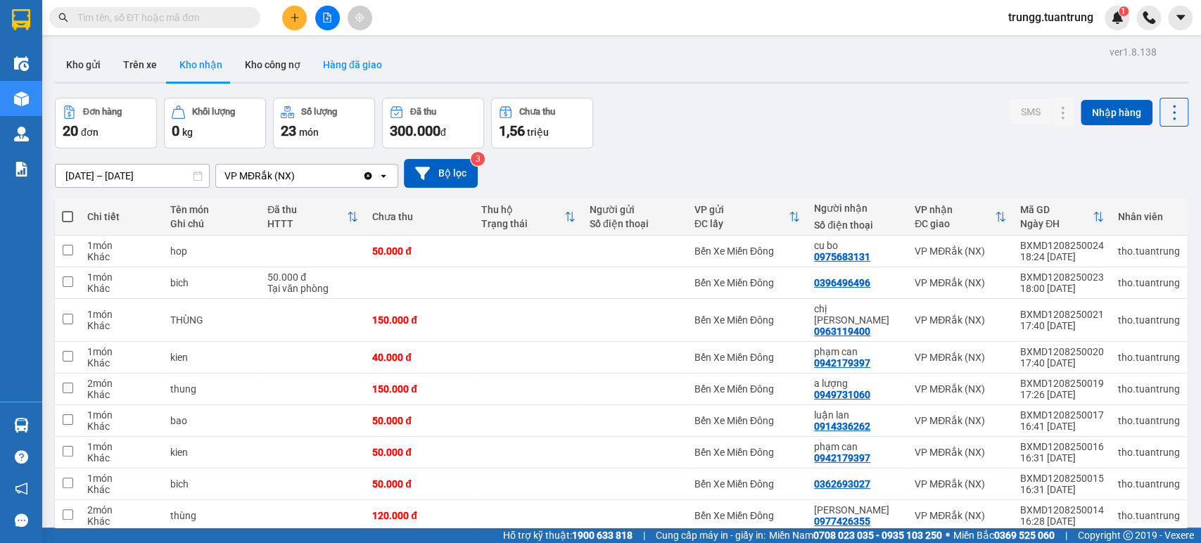
click at [320, 65] on button "Hàng đã giao" at bounding box center [353, 65] width 82 height 34
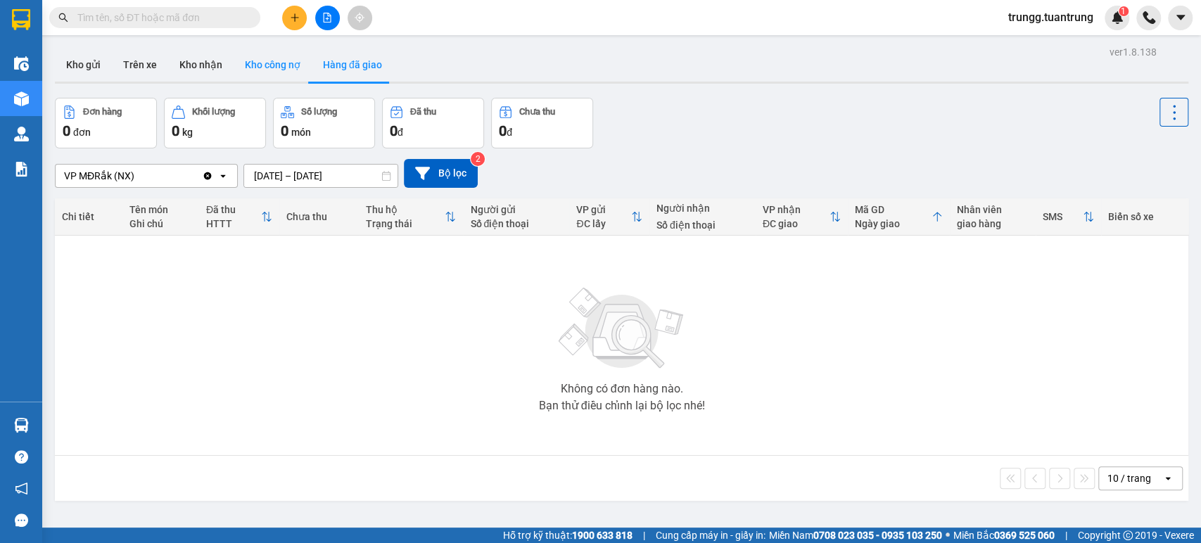
click at [284, 71] on button "Kho công nợ" at bounding box center [273, 65] width 78 height 34
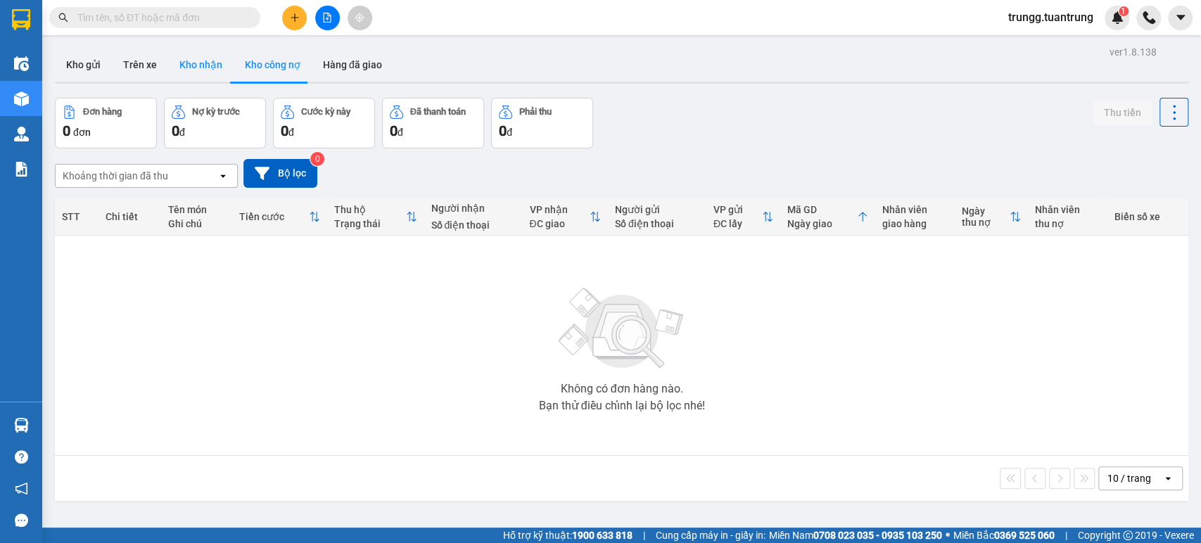
click at [199, 74] on button "Kho nhận" at bounding box center [200, 65] width 65 height 34
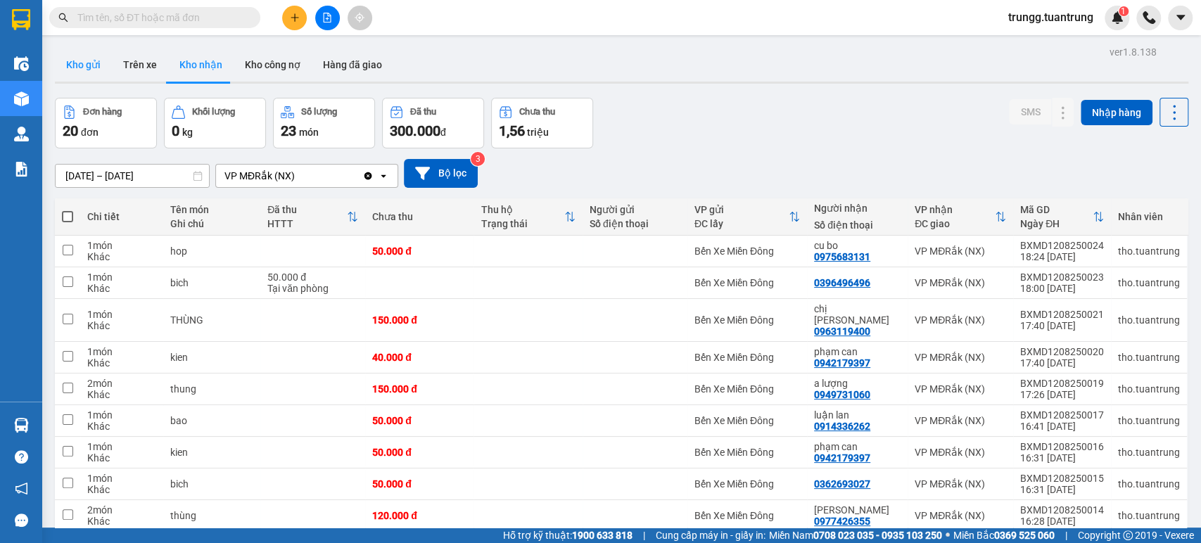
click at [91, 76] on button "Kho gửi" at bounding box center [83, 65] width 57 height 34
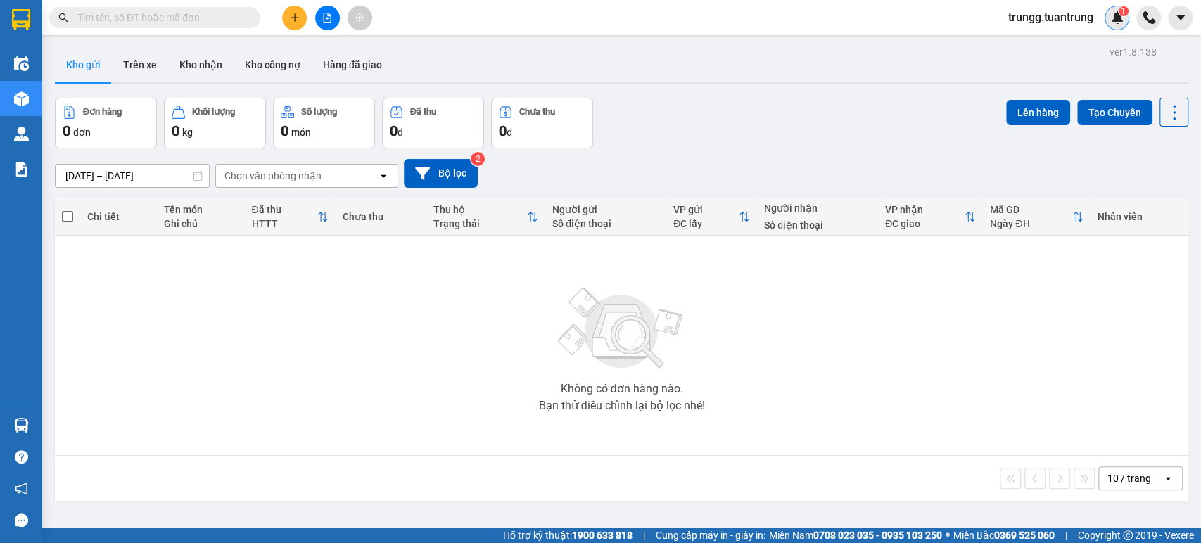
click at [1111, 18] on img at bounding box center [1117, 17] width 13 height 13
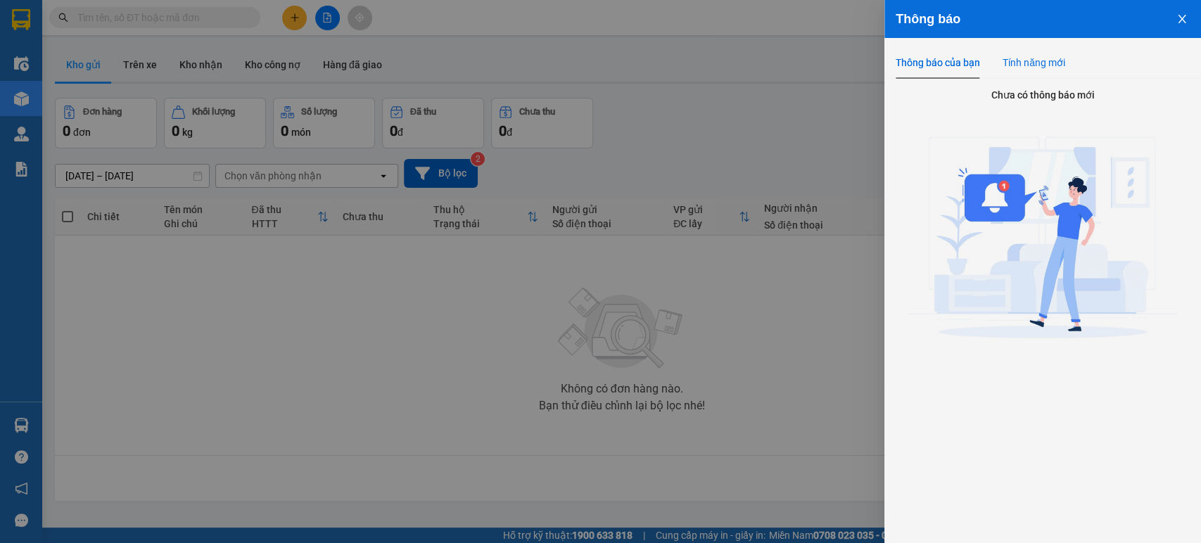
drag, startPoint x: 1052, startPoint y: 60, endPoint x: 974, endPoint y: 77, distance: 79.7
click at [1051, 60] on div "Tính năng mới" at bounding box center [1033, 62] width 63 height 15
click at [944, 71] on div "Thông báo của bạn" at bounding box center [938, 62] width 84 height 32
click at [1180, 20] on icon "close" at bounding box center [1182, 19] width 8 height 8
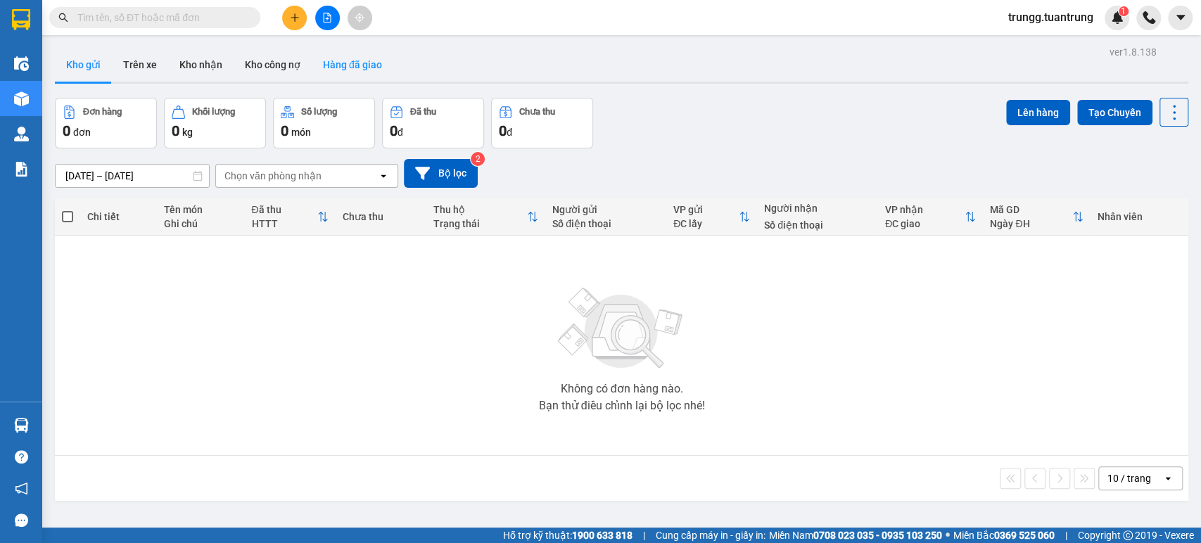
click at [334, 68] on button "Hàng đã giao" at bounding box center [353, 65] width 82 height 34
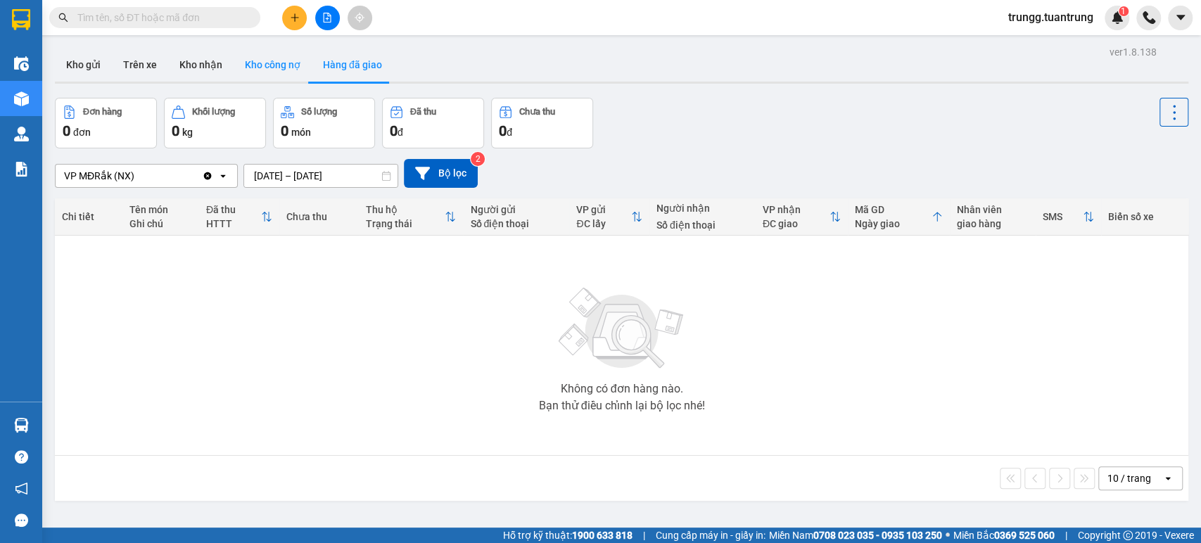
click at [262, 69] on button "Kho công nợ" at bounding box center [273, 65] width 78 height 34
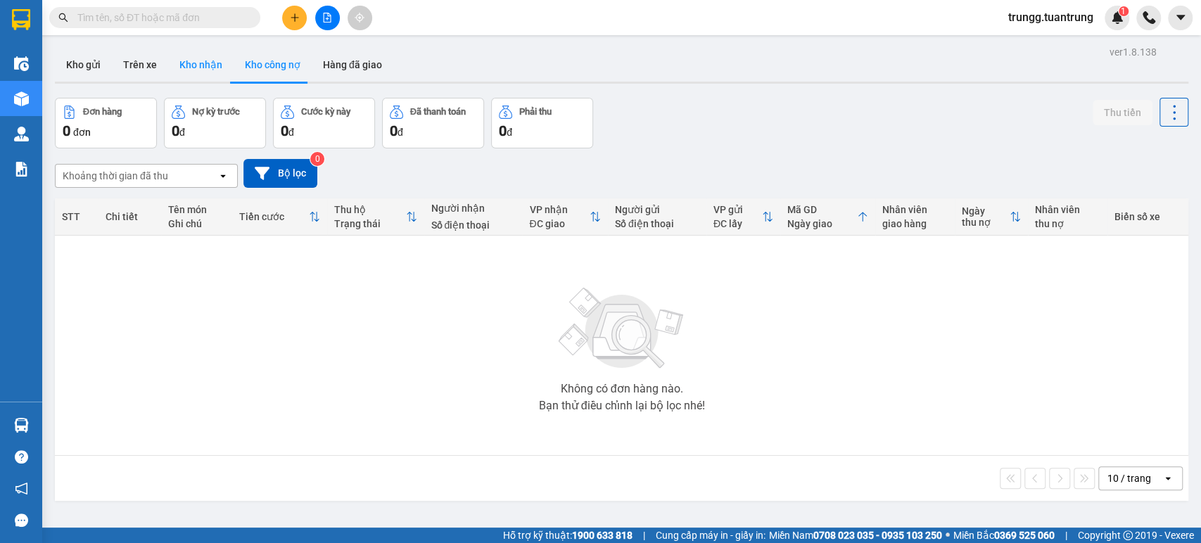
click at [196, 70] on button "Kho nhận" at bounding box center [200, 65] width 65 height 34
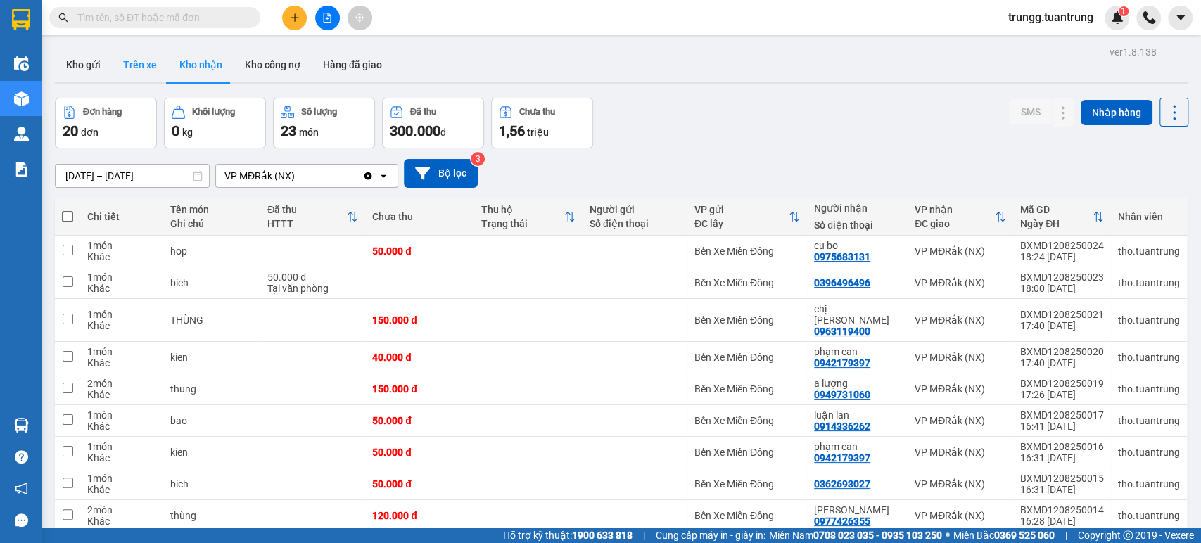
click at [129, 70] on button "Trên xe" at bounding box center [140, 65] width 56 height 34
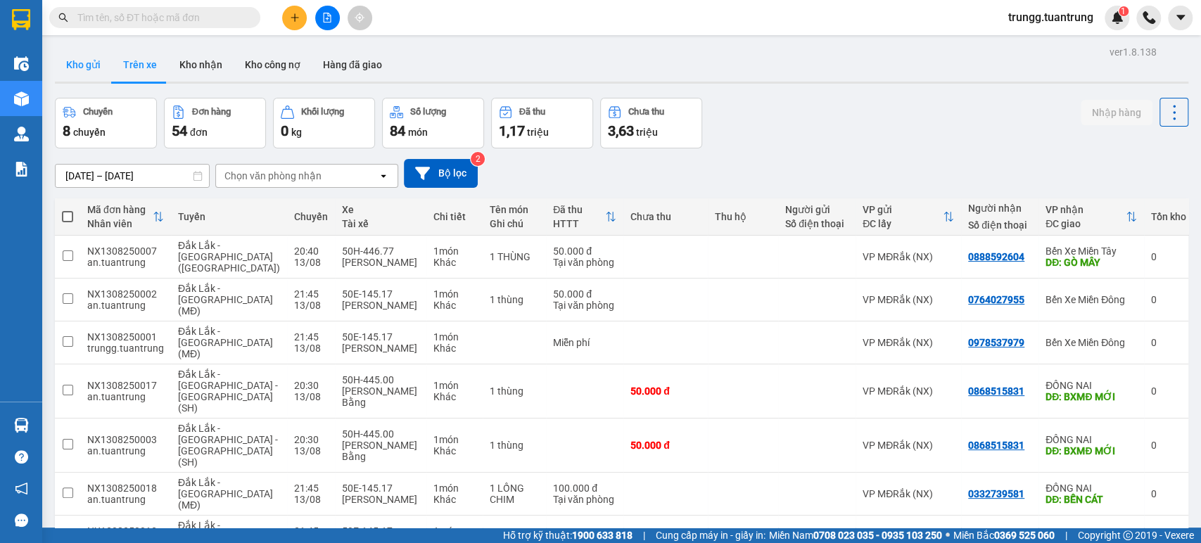
click at [87, 68] on button "Kho gửi" at bounding box center [83, 65] width 57 height 34
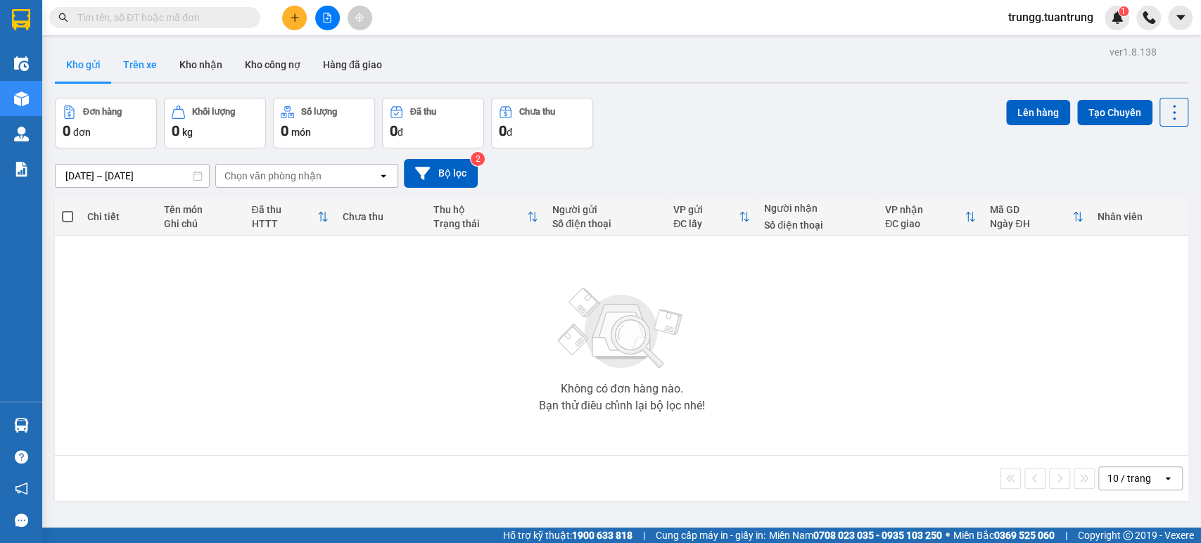
click at [134, 66] on button "Trên xe" at bounding box center [140, 65] width 56 height 34
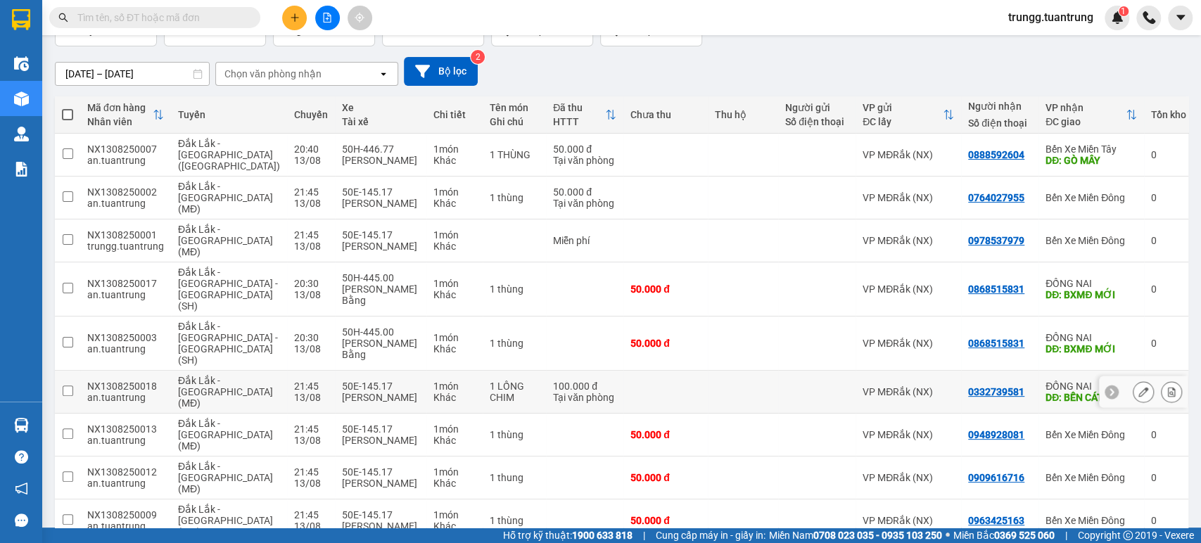
scroll to position [103, 0]
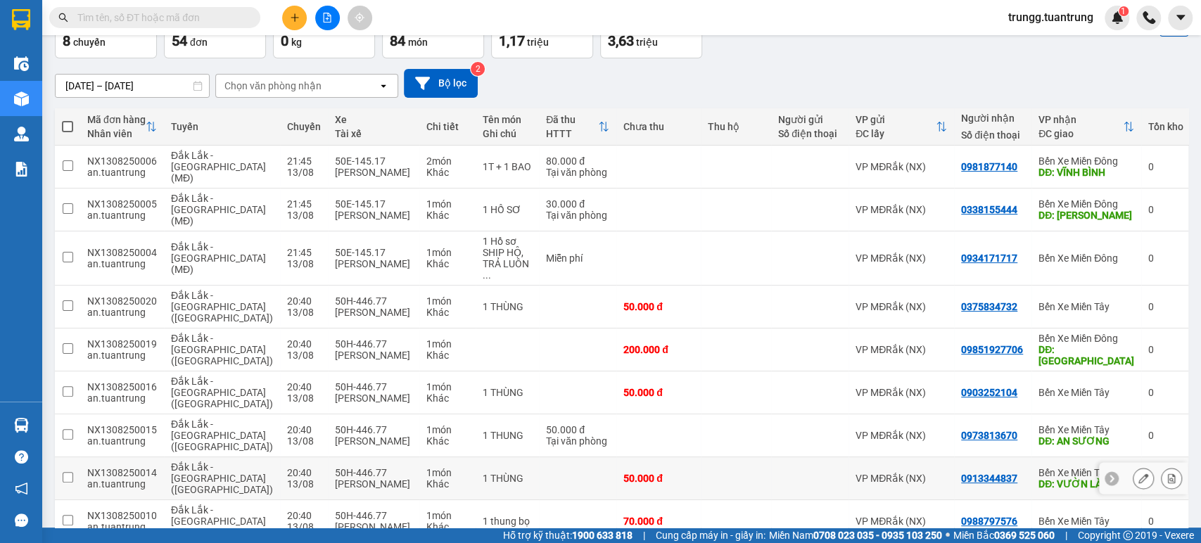
scroll to position [91, 0]
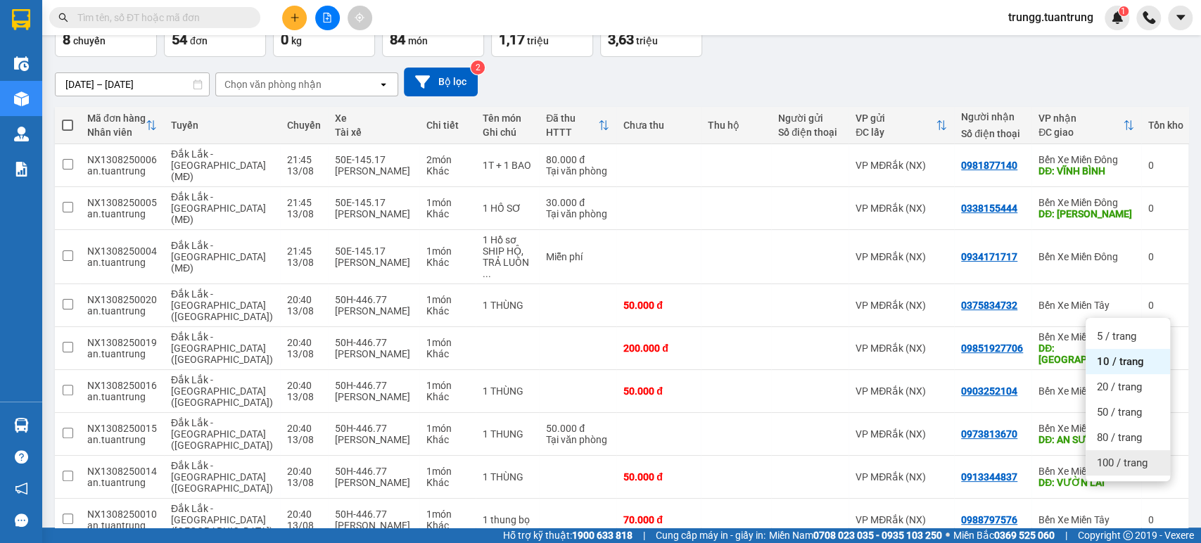
click at [1117, 470] on div "100 / trang" at bounding box center [1127, 462] width 84 height 25
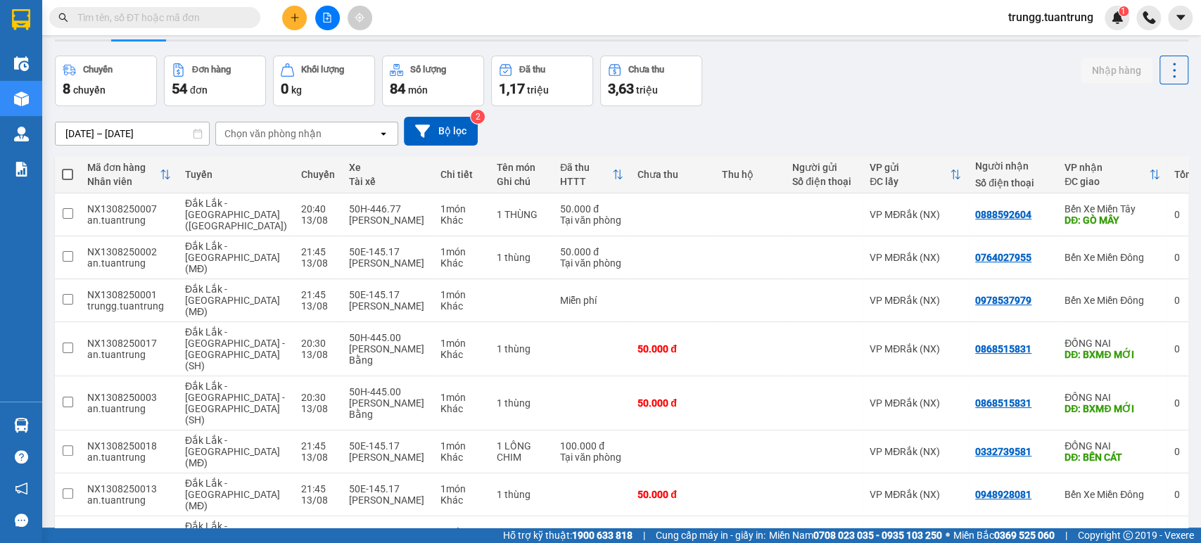
scroll to position [0, 0]
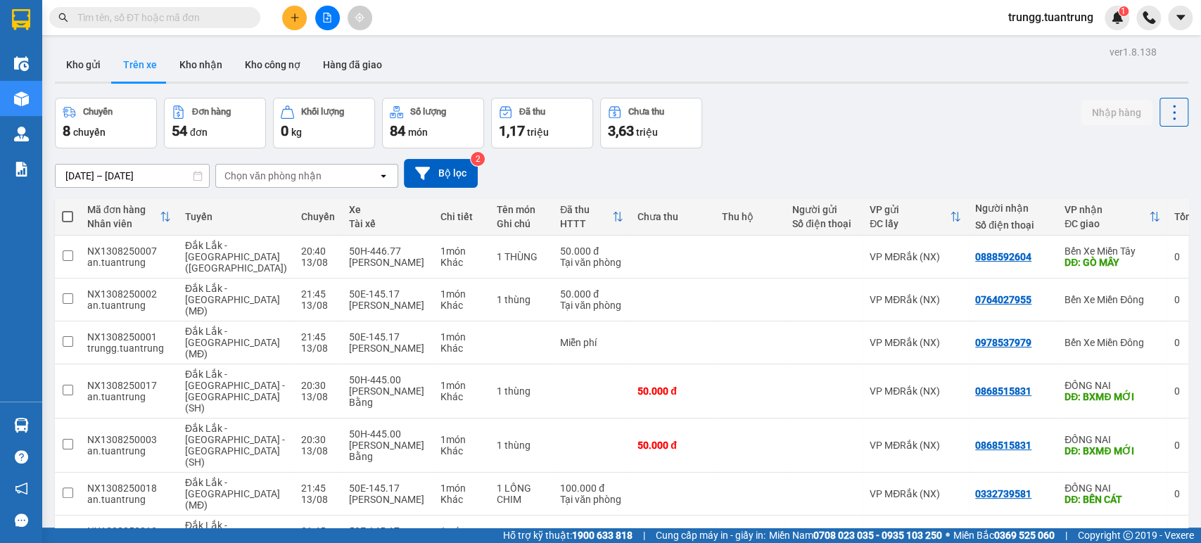
click at [343, 179] on div "Chọn văn phòng nhận" at bounding box center [297, 176] width 162 height 23
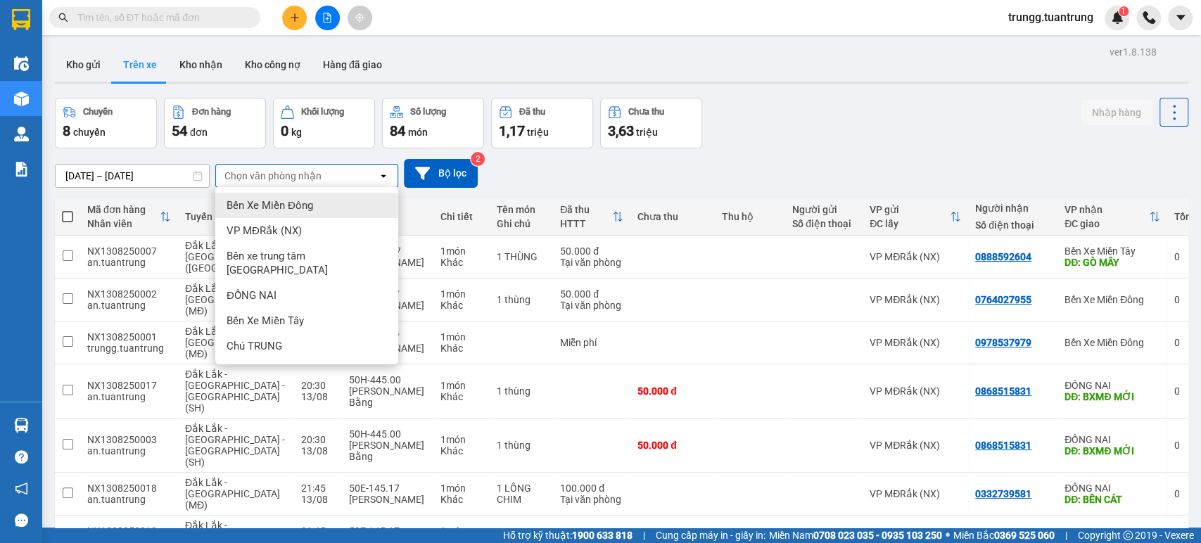
click at [291, 205] on span "Bến Xe Miền Đông" at bounding box center [270, 205] width 87 height 14
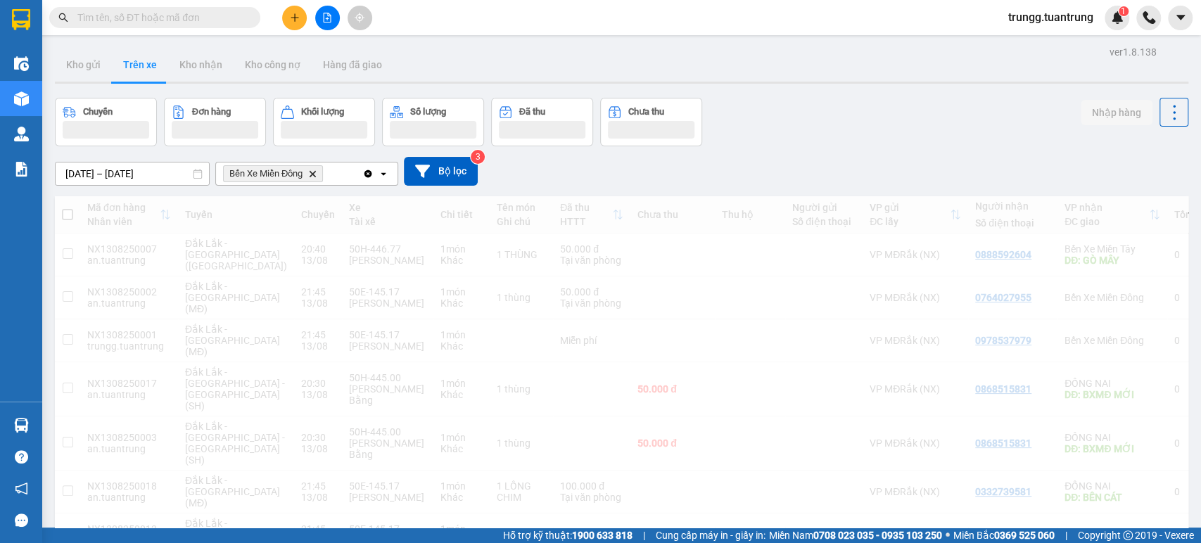
click at [348, 174] on div "Bến Xe Miền Đông Delete" at bounding box center [289, 173] width 146 height 23
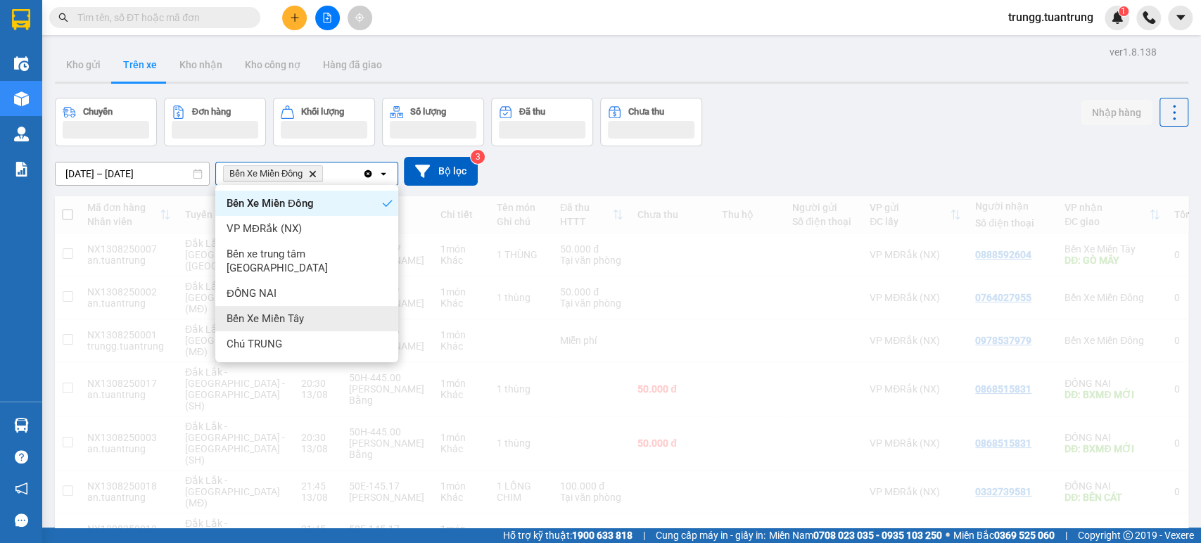
click at [295, 312] on div "Bến Xe Miền Tây" at bounding box center [306, 318] width 183 height 25
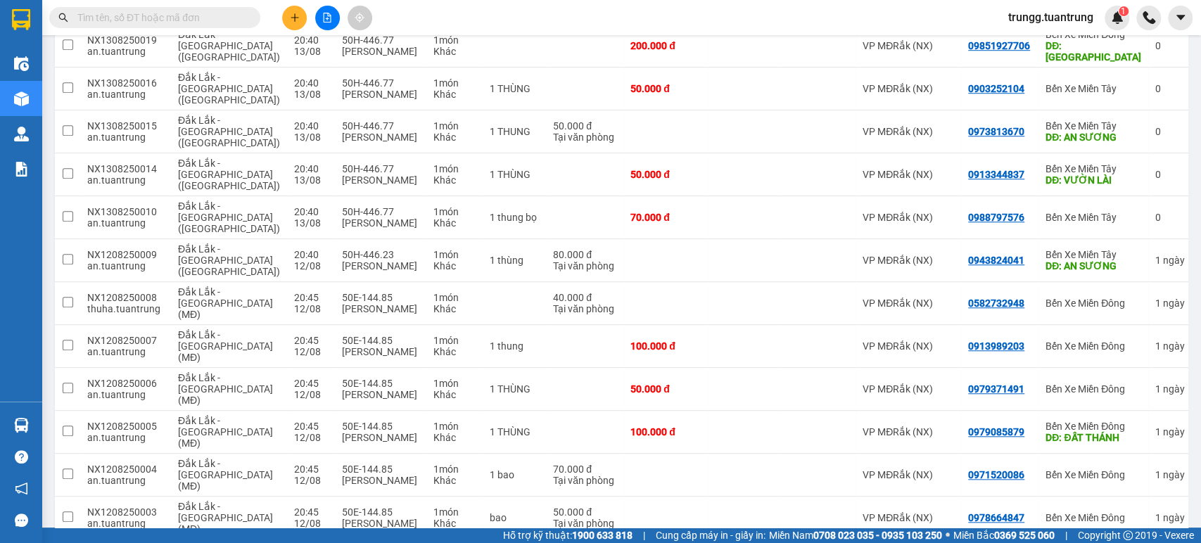
scroll to position [877, 0]
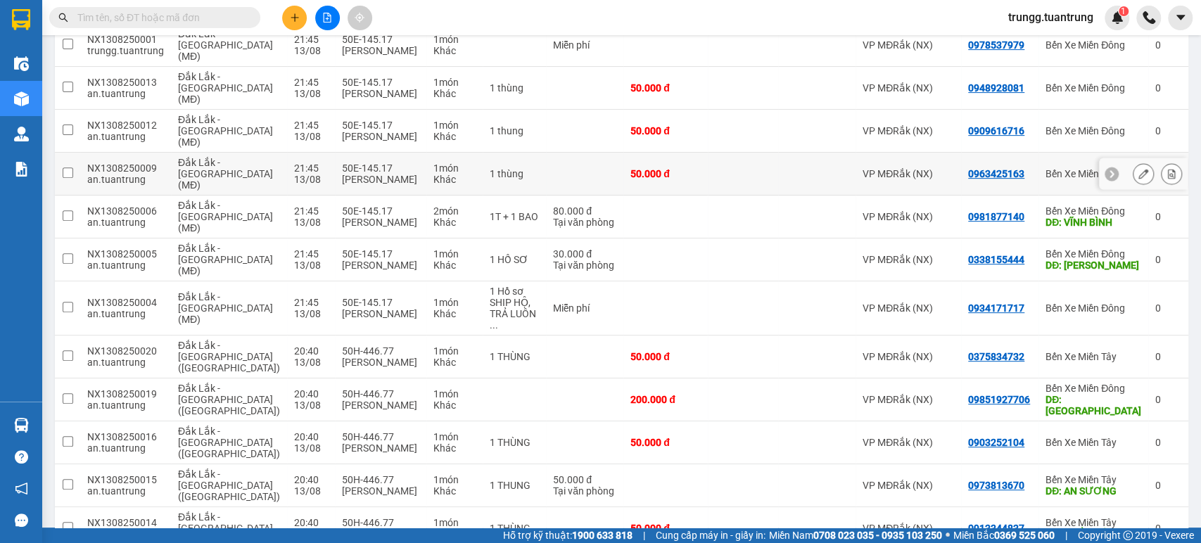
scroll to position [95, 0]
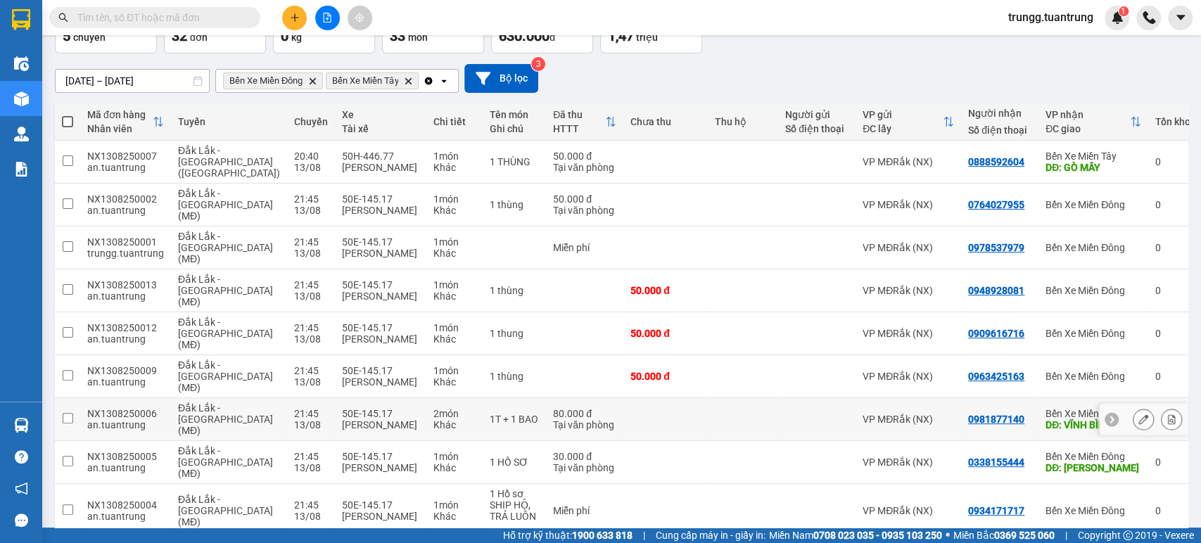
click at [1045, 419] on div "DĐ: VĨNH BÌNH" at bounding box center [1093, 424] width 96 height 11
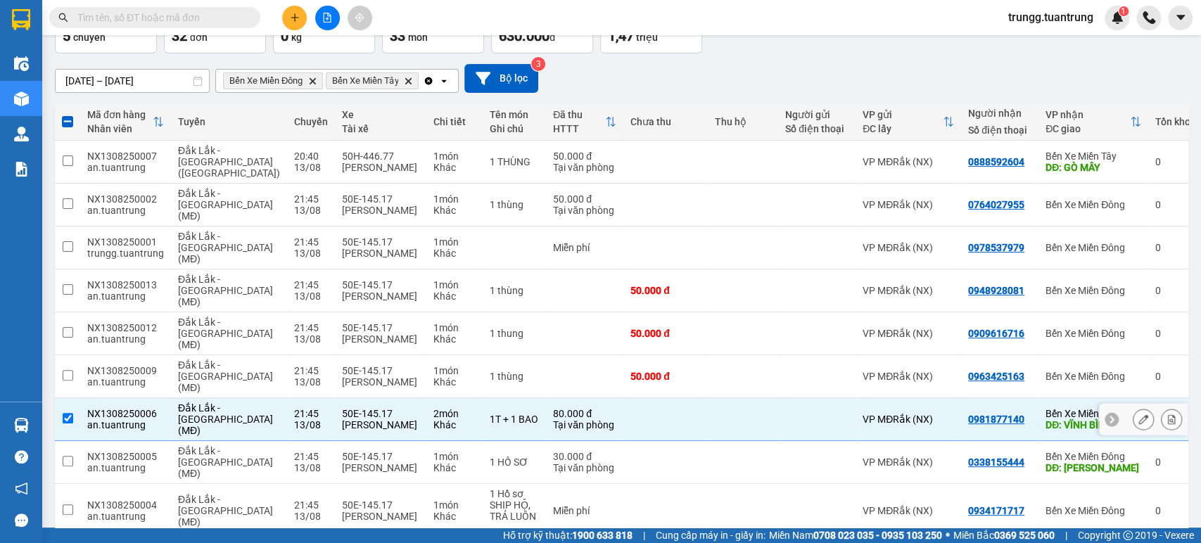
click at [1045, 419] on div "DĐ: VĨNH BÌNH" at bounding box center [1093, 424] width 96 height 11
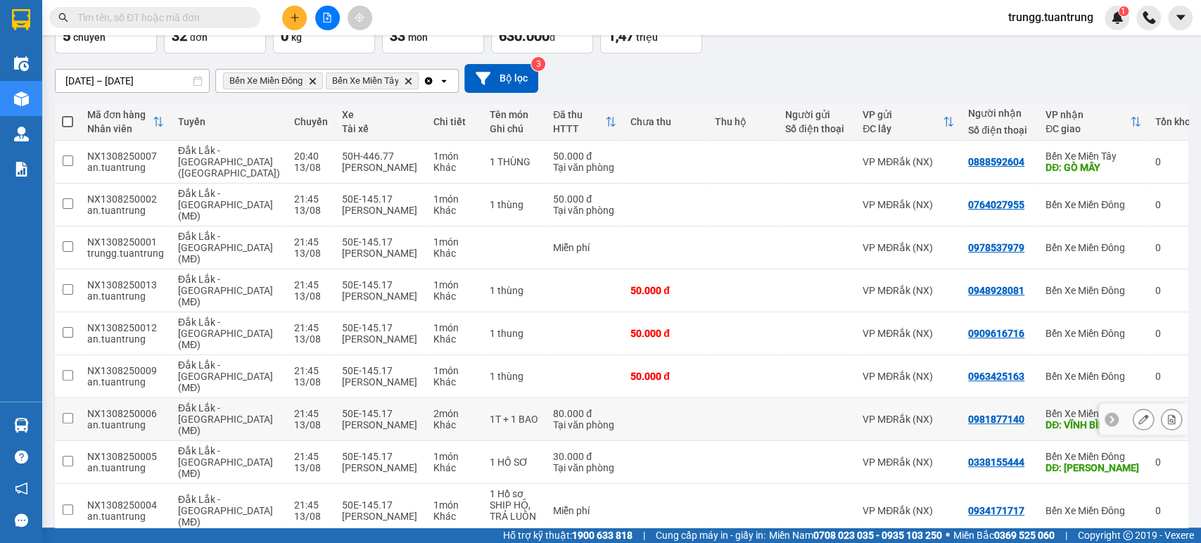
click at [1053, 419] on div "DĐ: VĨNH BÌNH" at bounding box center [1093, 424] width 96 height 11
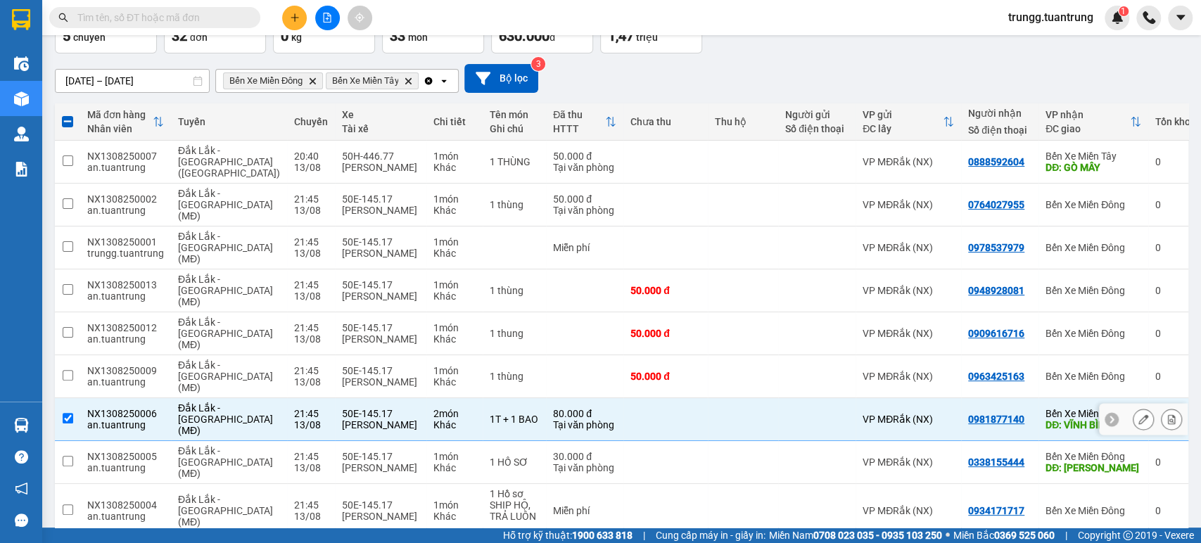
click at [1109, 416] on icon at bounding box center [1111, 420] width 4 height 8
click at [1148, 398] on td "0" at bounding box center [1172, 419] width 49 height 43
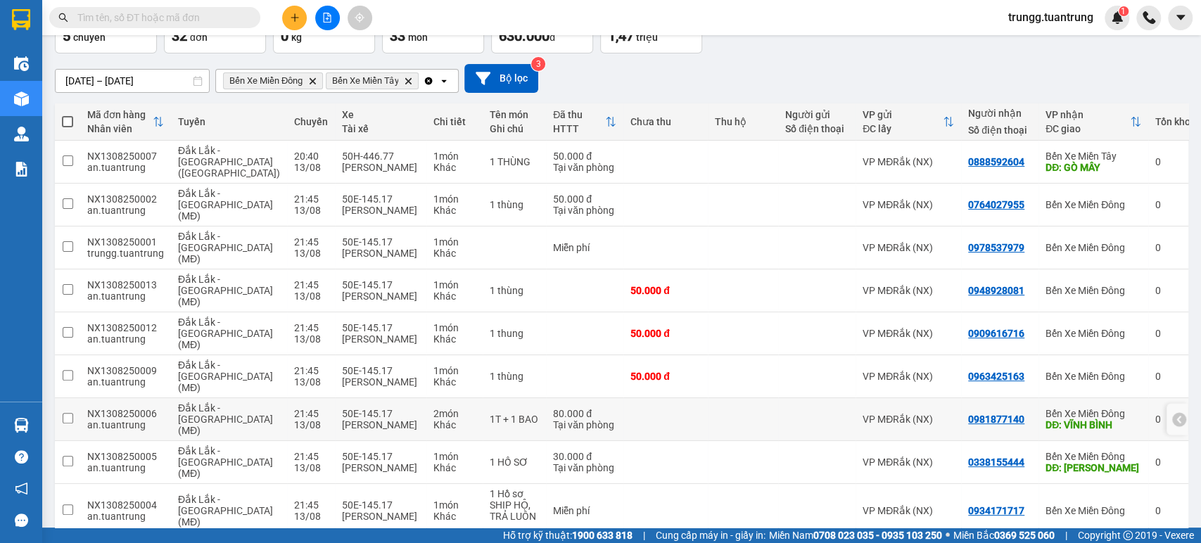
click at [1155, 414] on div "0" at bounding box center [1172, 419] width 35 height 11
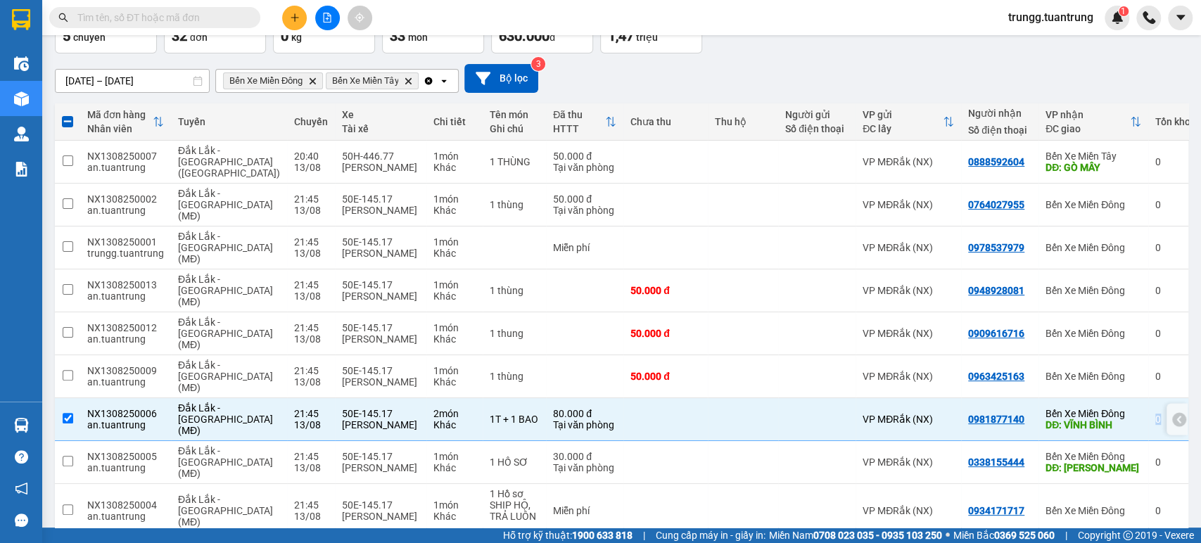
drag, startPoint x: 1135, startPoint y: 348, endPoint x: 1116, endPoint y: 350, distance: 19.8
click at [1116, 398] on tr "NX1308250006 an.tuantrung [GEOGRAPHIC_DATA] - [GEOGRAPHIC_DATA] (MĐ) 21:45 [DAT…" at bounding box center [627, 419] width 1144 height 43
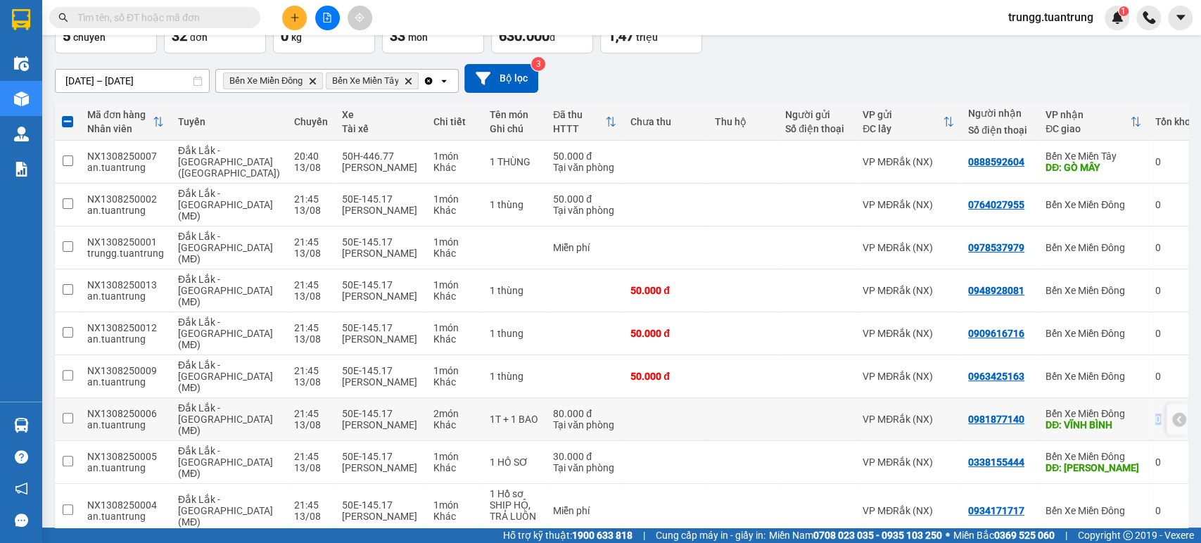
click at [1116, 419] on div "DĐ: VĨNH BÌNH" at bounding box center [1093, 424] width 96 height 11
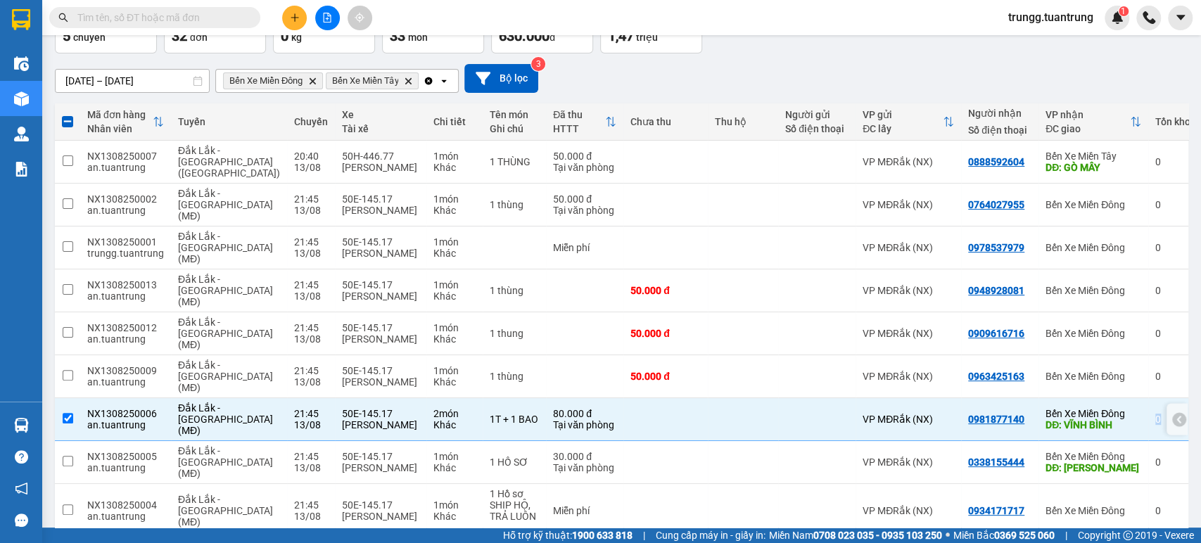
click at [1155, 414] on div "0" at bounding box center [1172, 419] width 35 height 11
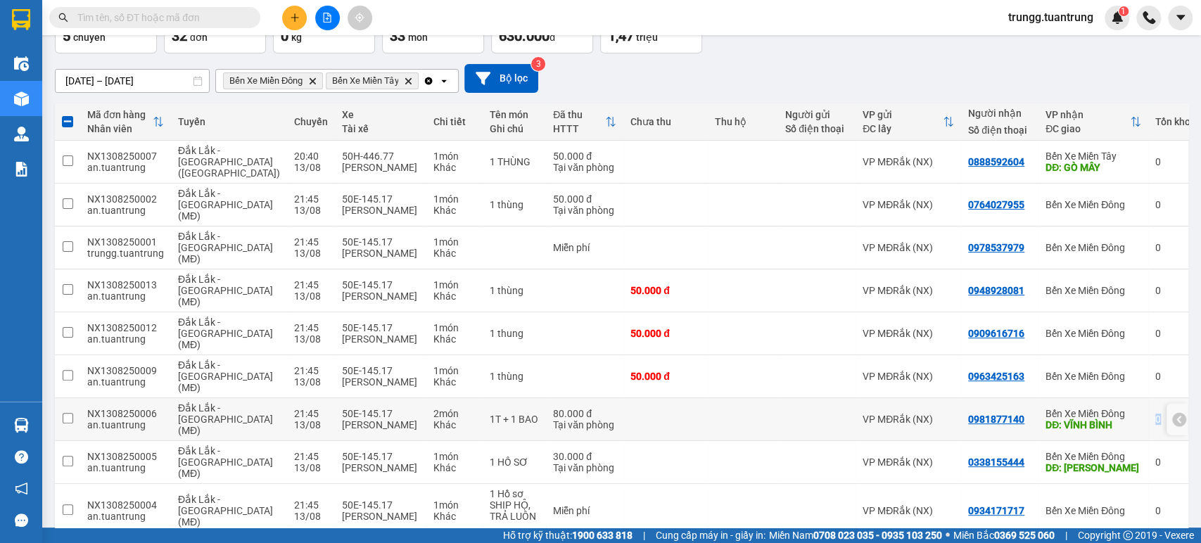
click at [1155, 414] on div "0" at bounding box center [1172, 419] width 35 height 11
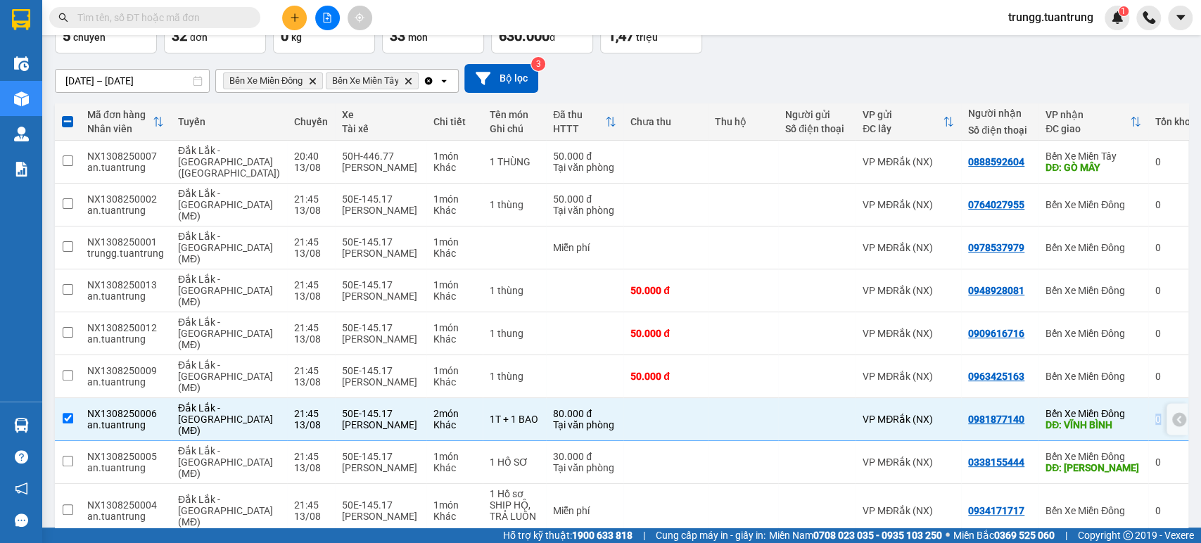
click at [1148, 398] on td "0" at bounding box center [1172, 419] width 49 height 43
checkbox input "false"
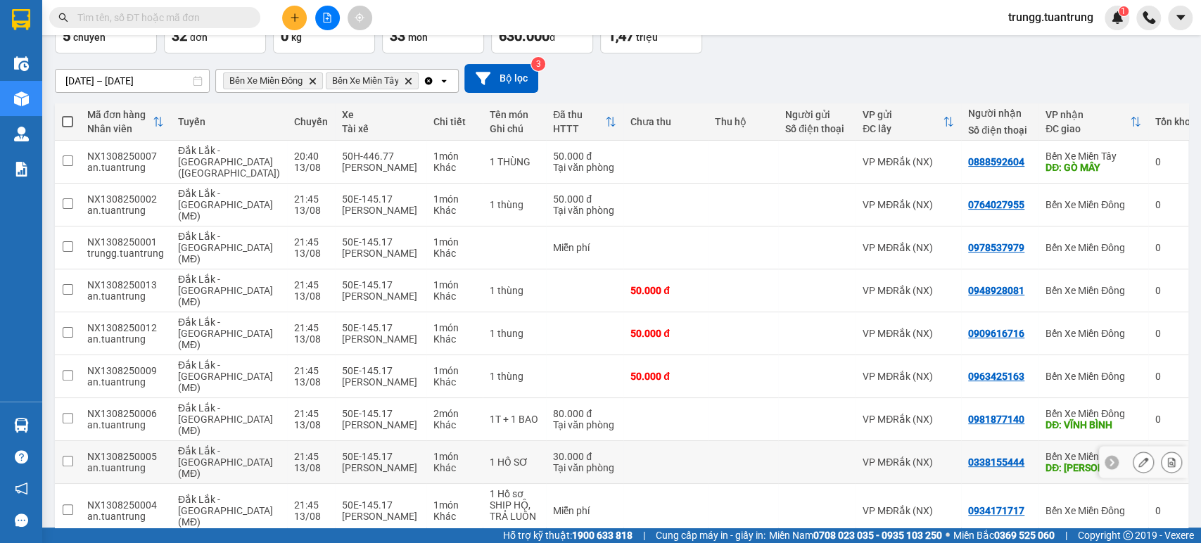
click at [1133, 450] on button at bounding box center [1143, 462] width 20 height 25
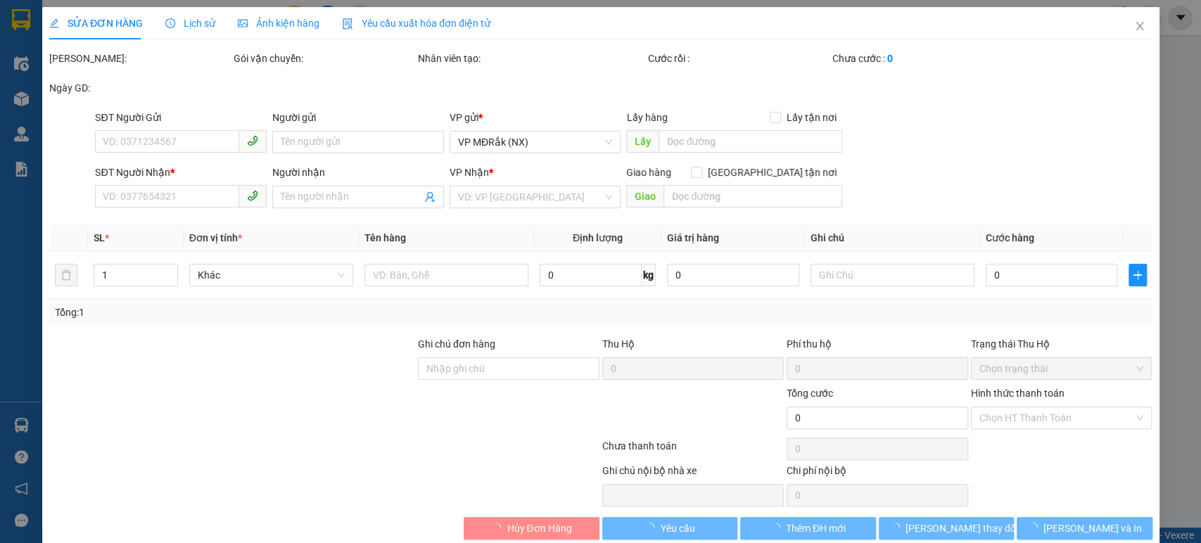
type input "0338155444"
type input "HÒA LÂN"
type input "30.000"
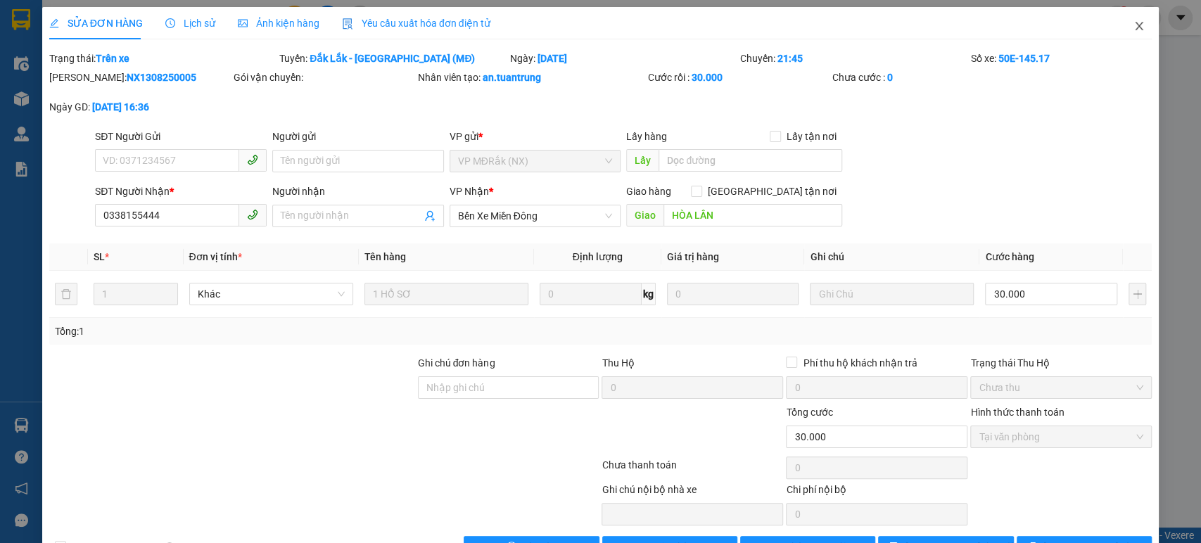
click at [1131, 37] on span "Close" at bounding box center [1138, 26] width 39 height 39
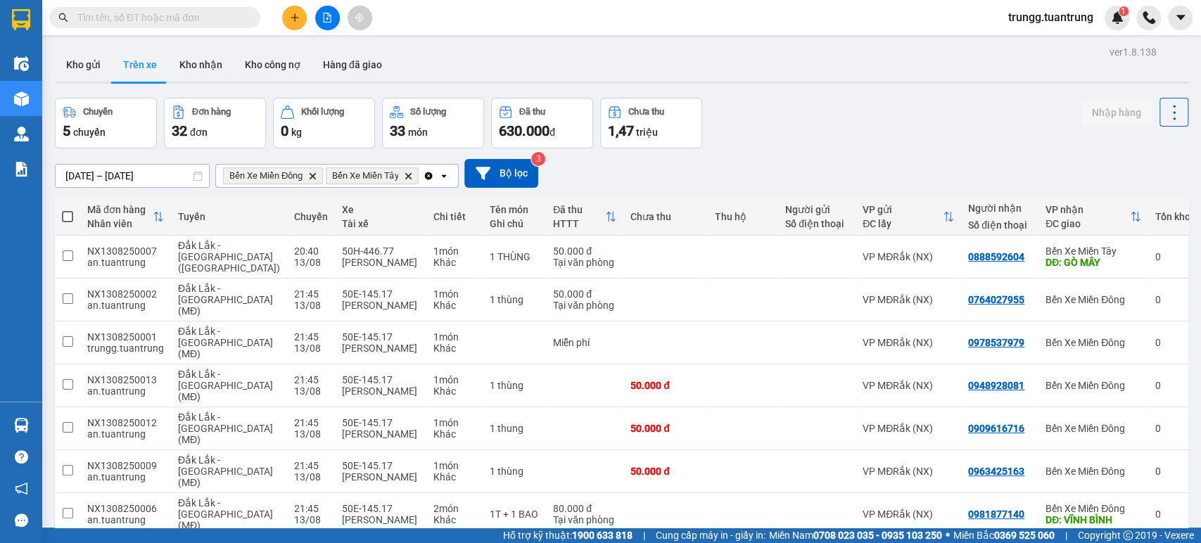
click at [125, 11] on input "text" at bounding box center [160, 17] width 166 height 15
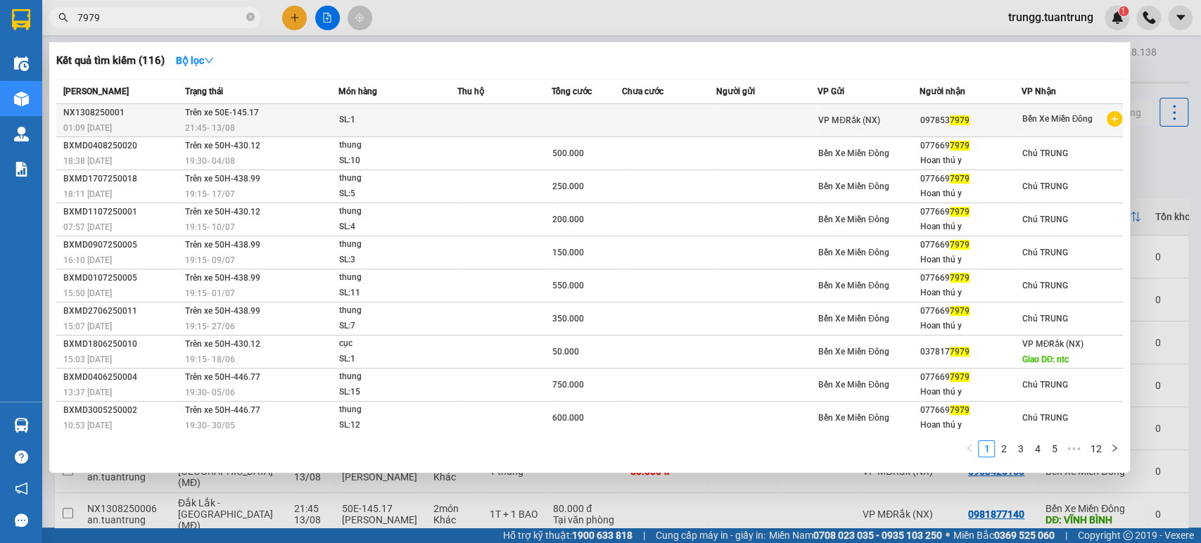
type input "7979"
click at [1114, 117] on icon "plus-circle" at bounding box center [1114, 118] width 15 height 15
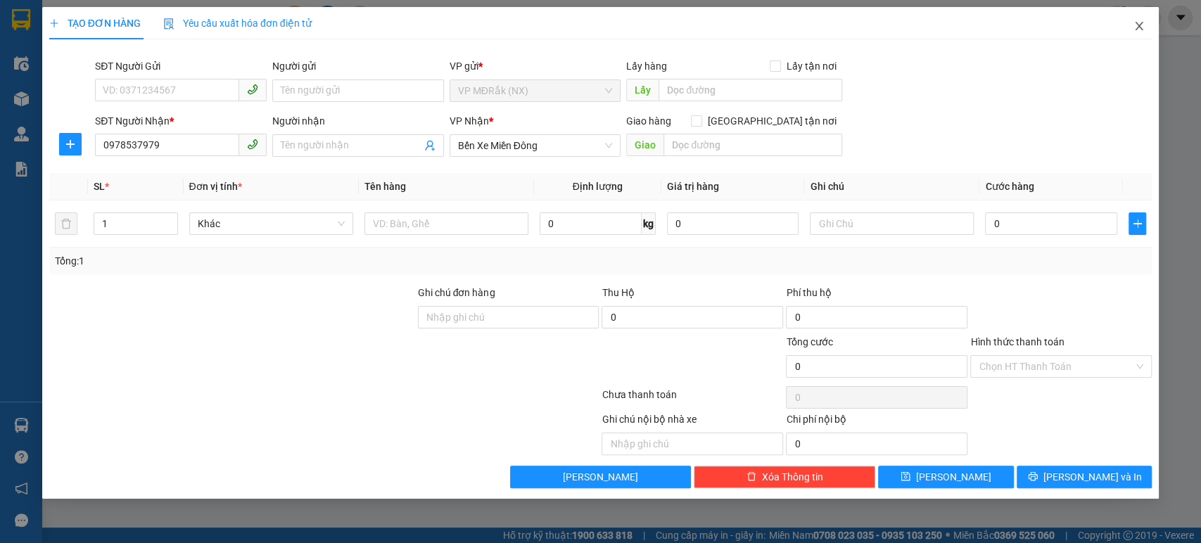
drag, startPoint x: 1140, startPoint y: 25, endPoint x: 395, endPoint y: 116, distance: 749.8
click at [1139, 25] on icon "close" at bounding box center [1139, 26] width 8 height 8
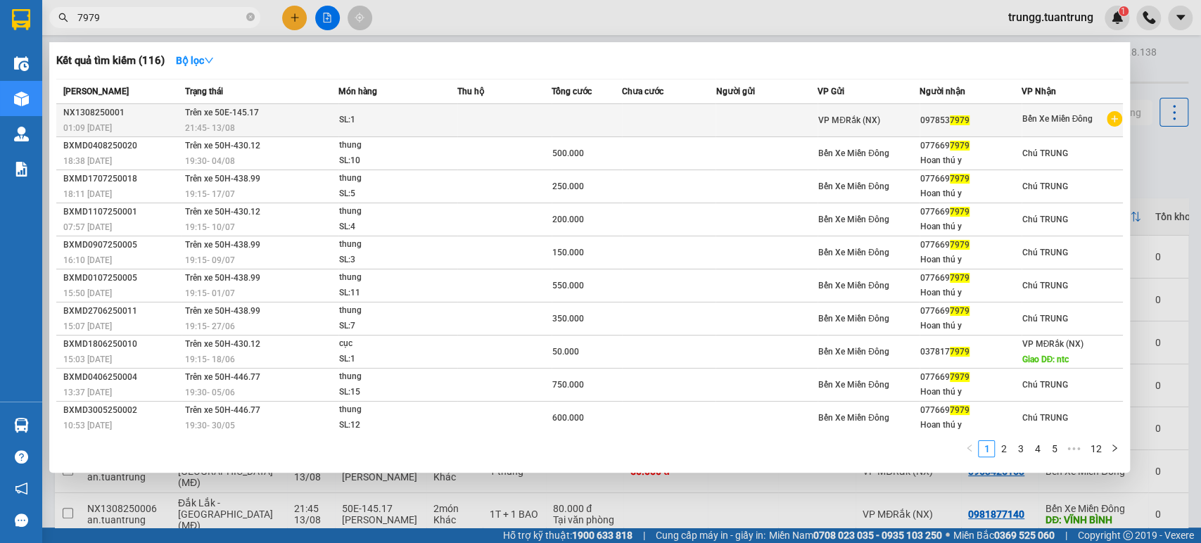
click at [261, 123] on div "21:45 [DATE]" at bounding box center [261, 127] width 153 height 15
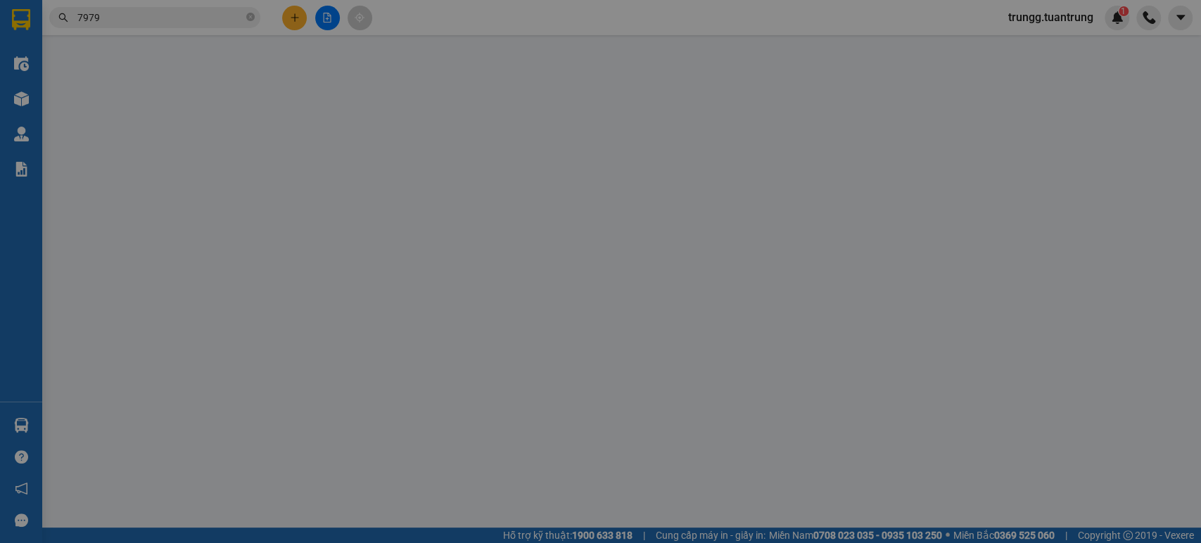
type input "0978537979"
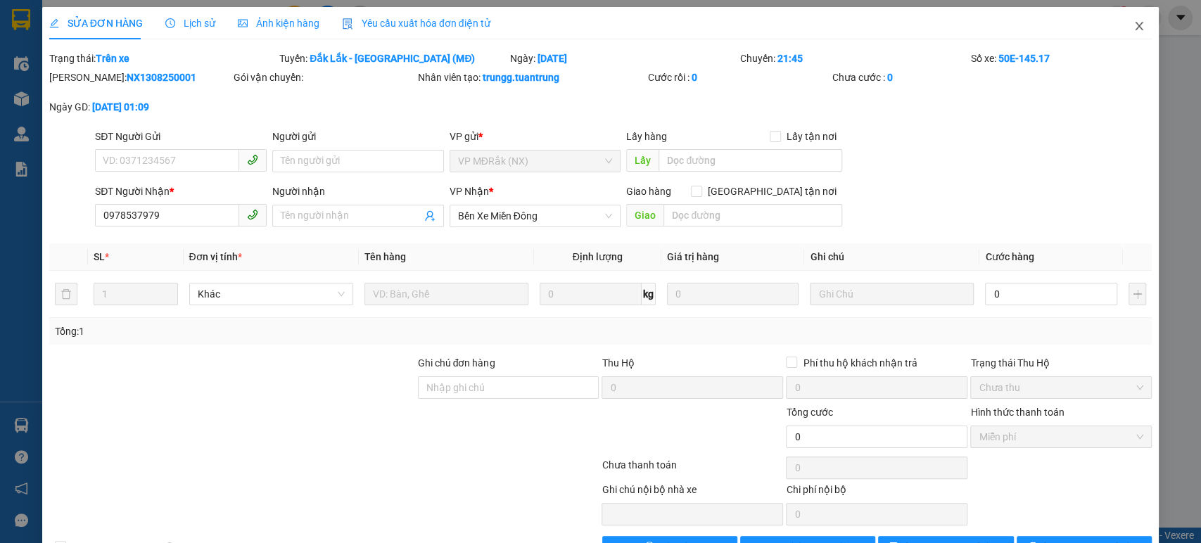
click at [1119, 25] on span "Close" at bounding box center [1138, 26] width 39 height 39
